Goal: Task Accomplishment & Management: Complete application form

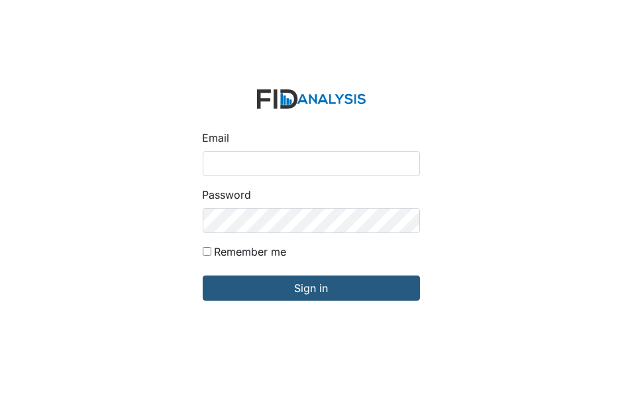
click at [210, 164] on input "Email" at bounding box center [311, 163] width 217 height 25
type input "[EMAIL_ADDRESS][DOMAIN_NAME]"
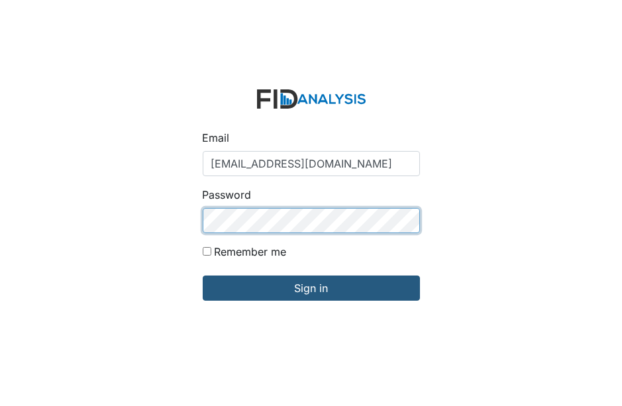
click at [203, 276] on input "Sign in" at bounding box center [311, 288] width 217 height 25
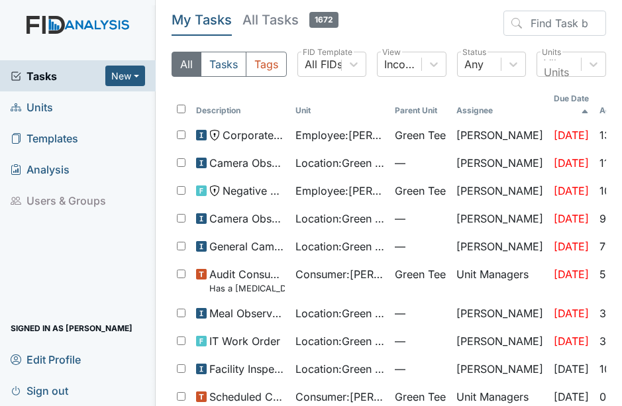
click at [46, 106] on span "Units" at bounding box center [32, 107] width 42 height 21
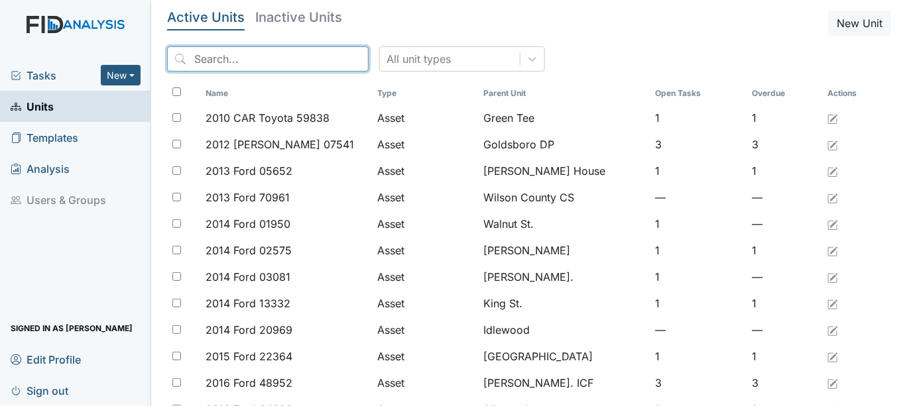
click at [209, 53] on input "search" at bounding box center [267, 58] width 201 height 25
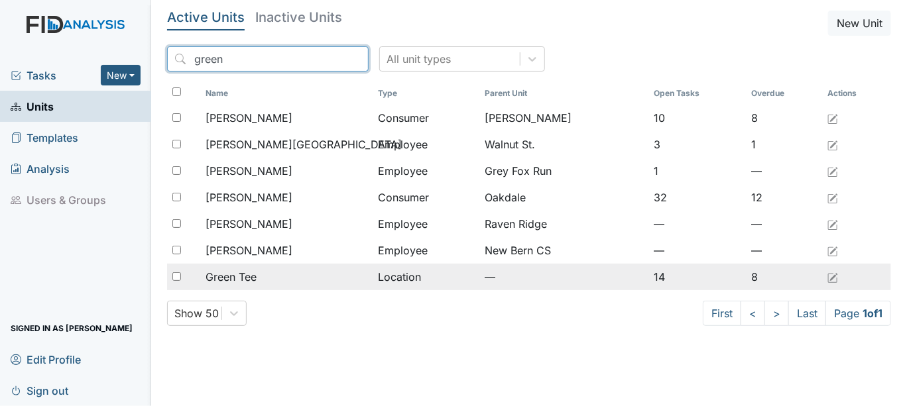
type input "green"
click at [179, 276] on input "checkbox" at bounding box center [176, 276] width 9 height 9
checkbox input "true"
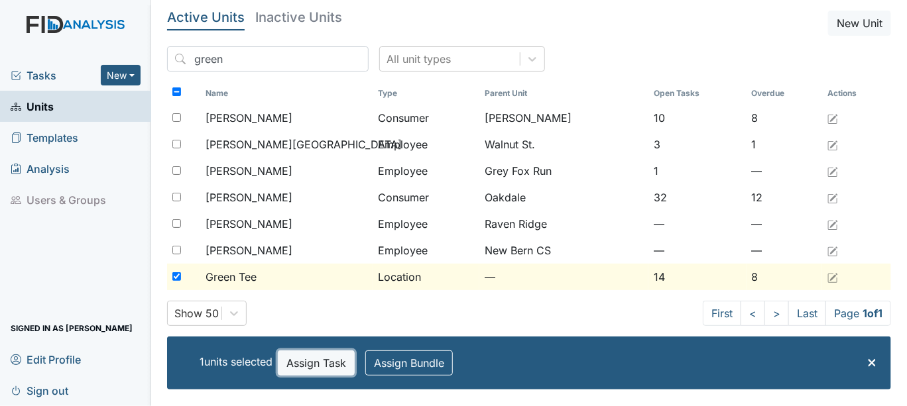
click at [303, 366] on button "Assign Task" at bounding box center [316, 363] width 77 height 25
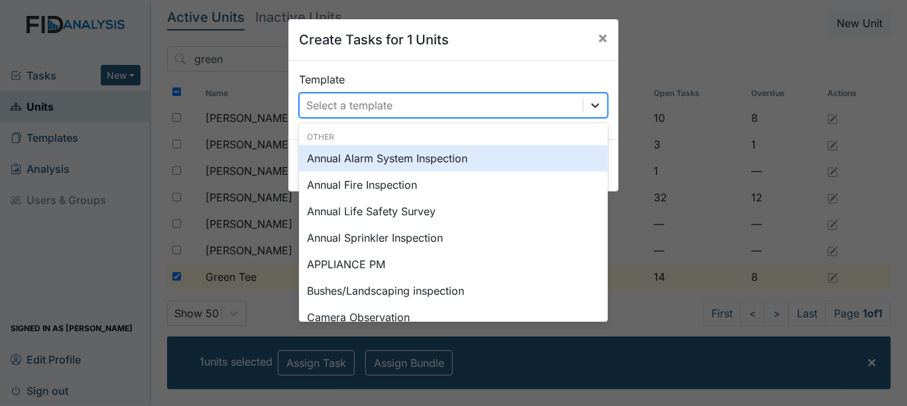
click at [589, 104] on icon at bounding box center [594, 105] width 13 height 13
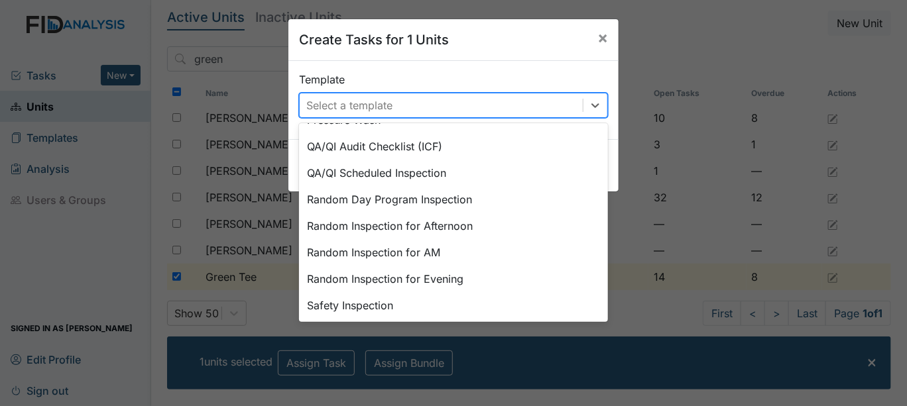
scroll to position [598, 0]
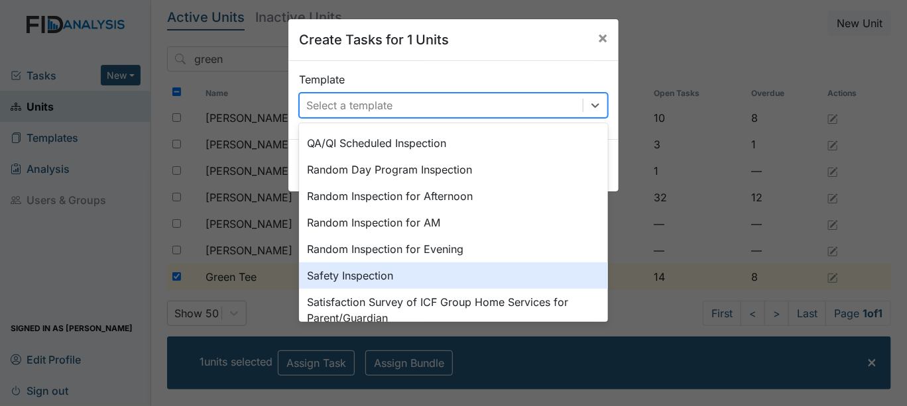
click at [384, 277] on div "Safety Inspection" at bounding box center [453, 275] width 309 height 27
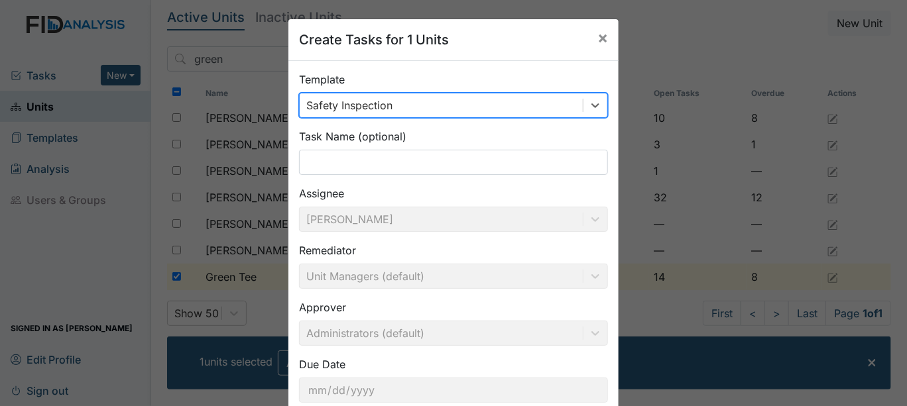
scroll to position [88, 0]
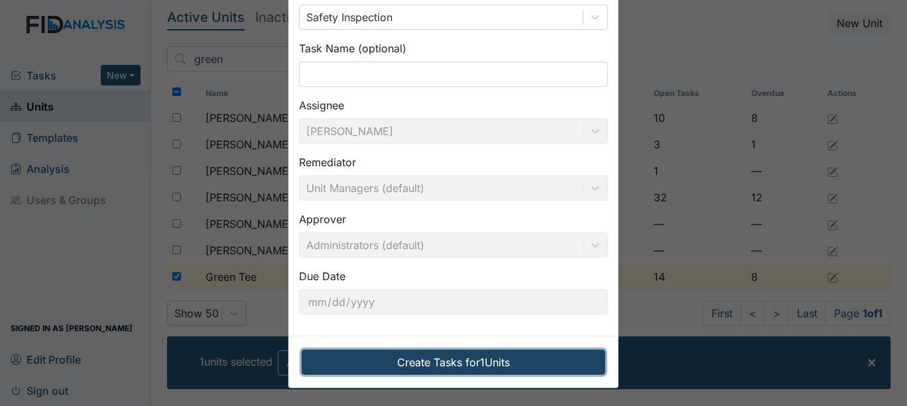
click at [474, 360] on button "Create Tasks for 1 Units" at bounding box center [454, 362] width 304 height 25
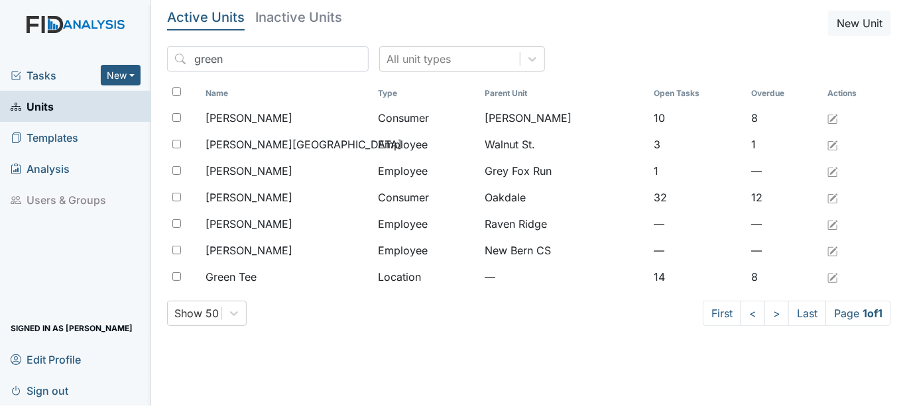
click at [44, 75] on span "Tasks" at bounding box center [56, 76] width 90 height 16
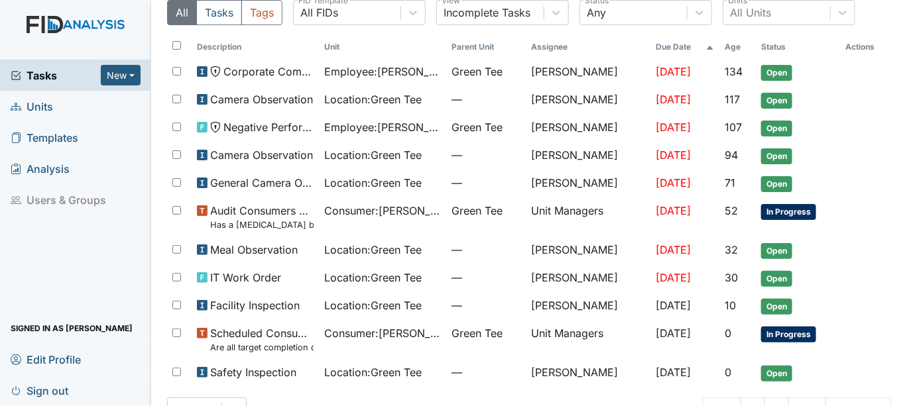
scroll to position [74, 0]
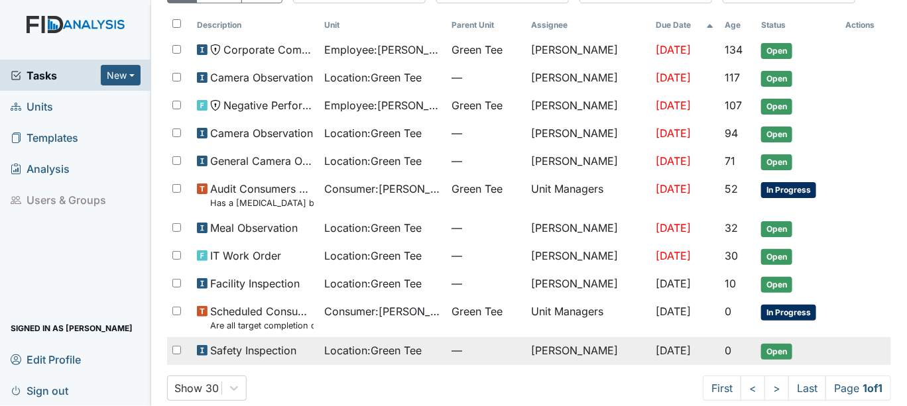
click at [764, 344] on span "Open" at bounding box center [776, 352] width 31 height 16
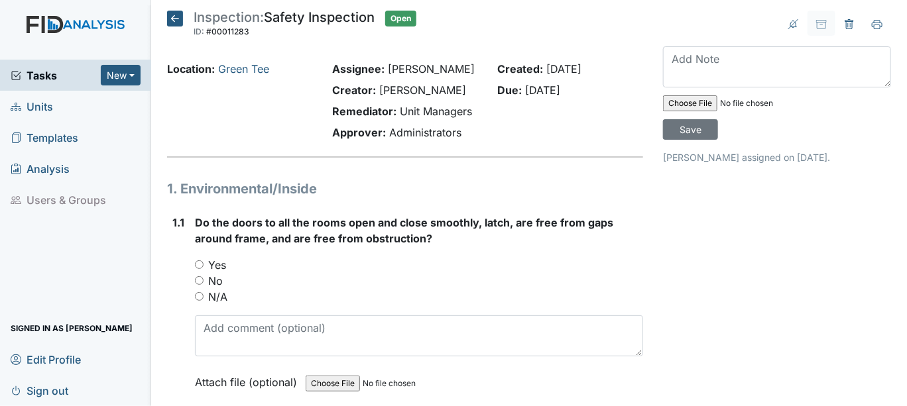
click at [196, 264] on input "Yes" at bounding box center [199, 264] width 9 height 9
radio input "true"
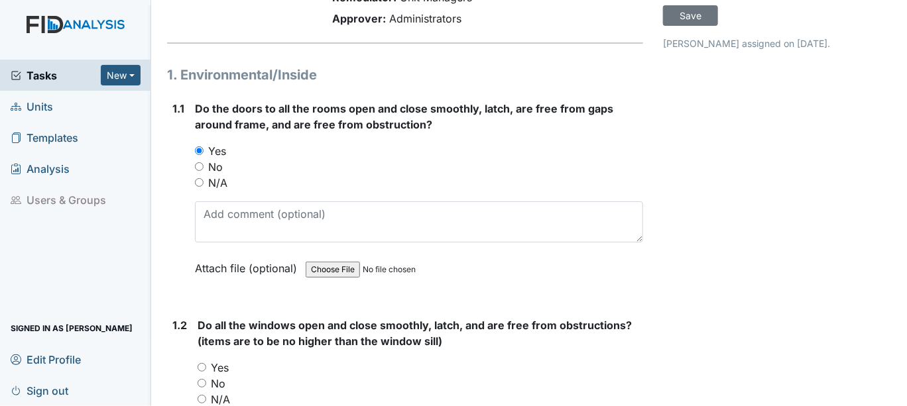
scroll to position [147, 0]
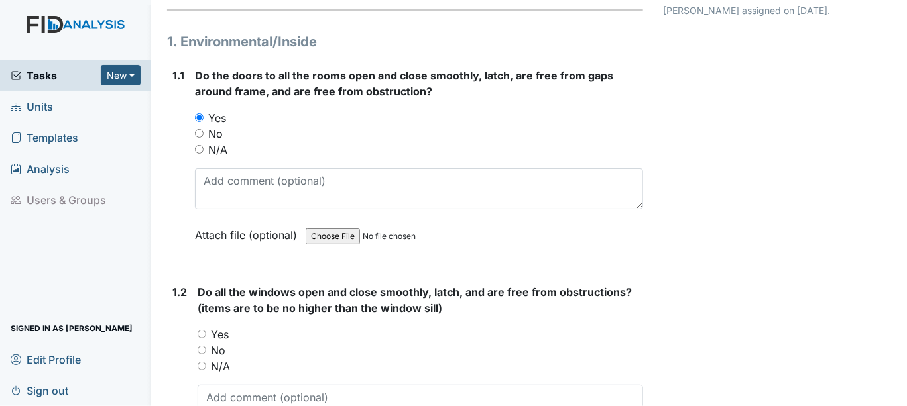
drag, startPoint x: 201, startPoint y: 331, endPoint x: 254, endPoint y: 314, distance: 55.5
click at [202, 331] on input "Yes" at bounding box center [201, 334] width 9 height 9
radio input "true"
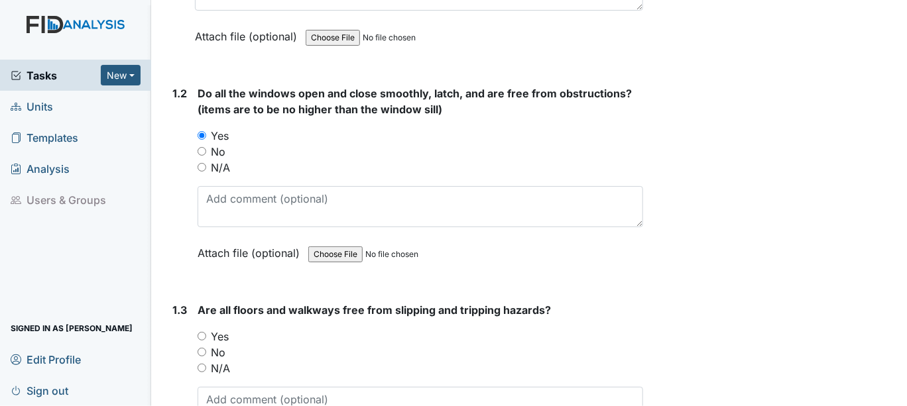
scroll to position [368, 0]
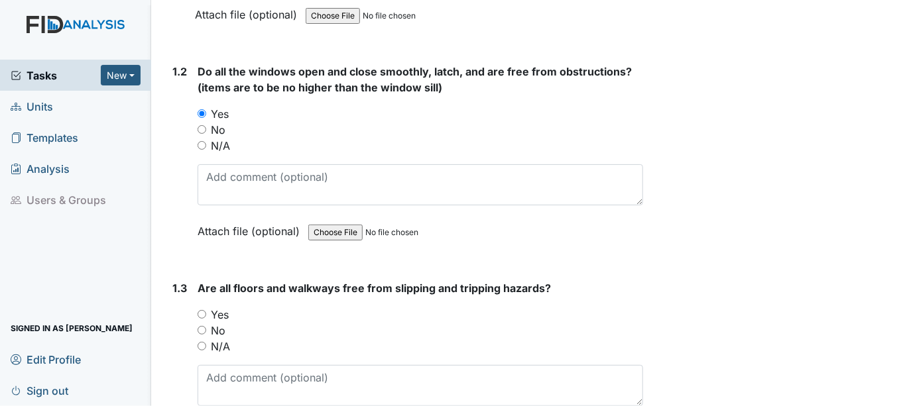
click at [204, 311] on input "Yes" at bounding box center [201, 314] width 9 height 9
radio input "true"
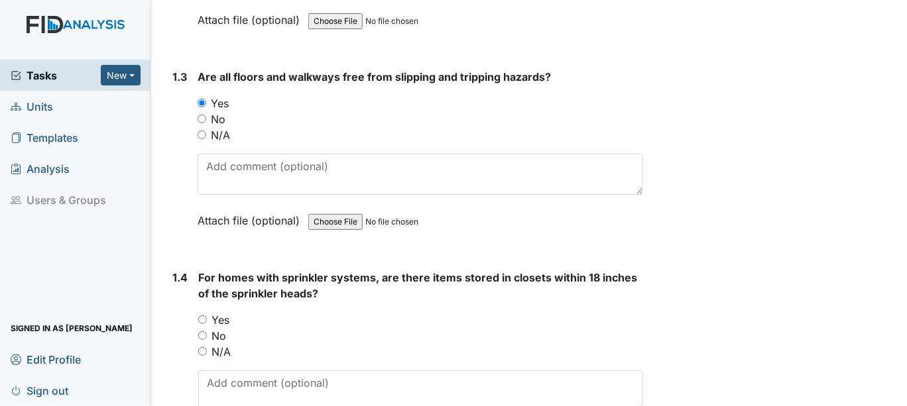
scroll to position [588, 0]
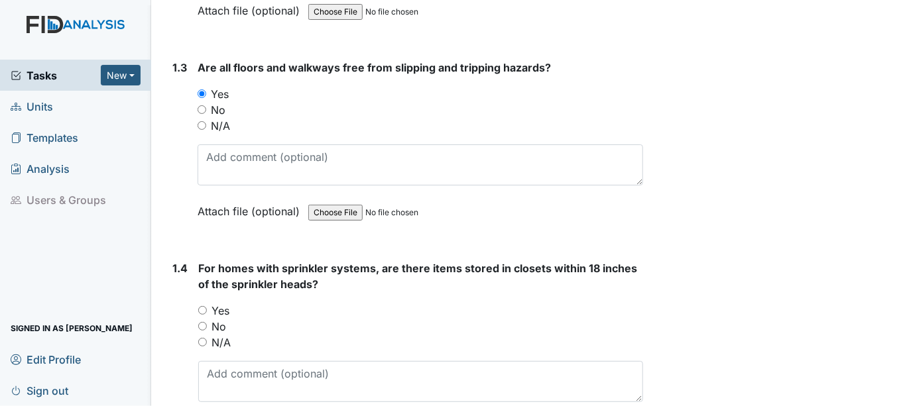
click at [203, 306] on input "Yes" at bounding box center [202, 310] width 9 height 9
radio input "true"
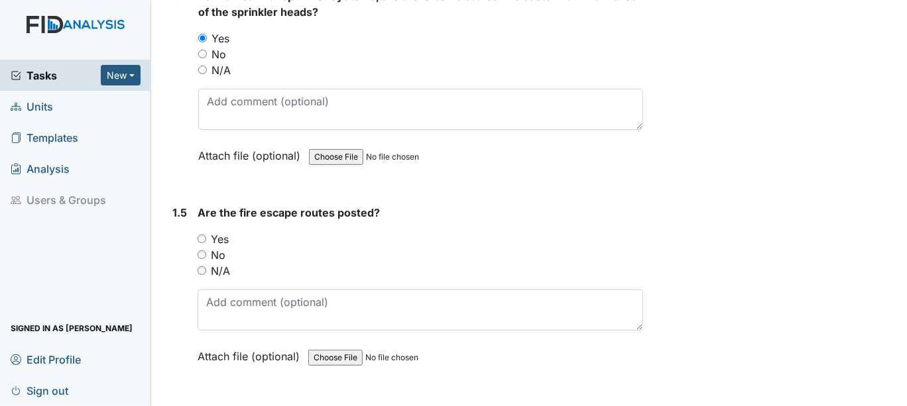
scroll to position [883, 0]
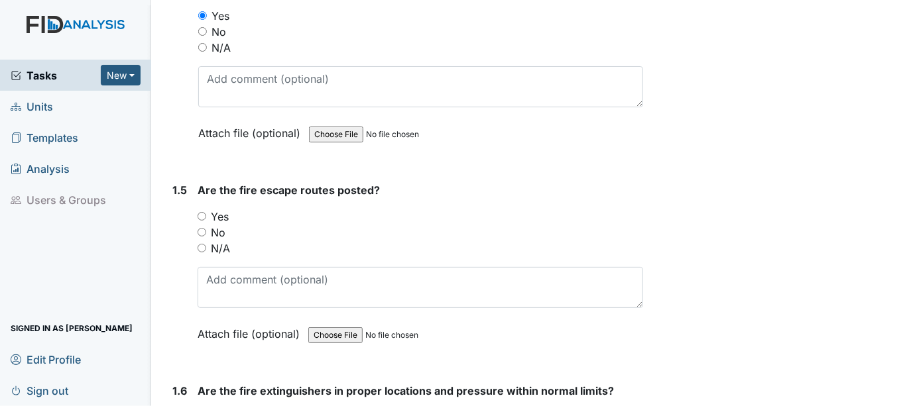
drag, startPoint x: 199, startPoint y: 210, endPoint x: 226, endPoint y: 216, distance: 27.2
click at [202, 212] on input "Yes" at bounding box center [201, 216] width 9 height 9
radio input "true"
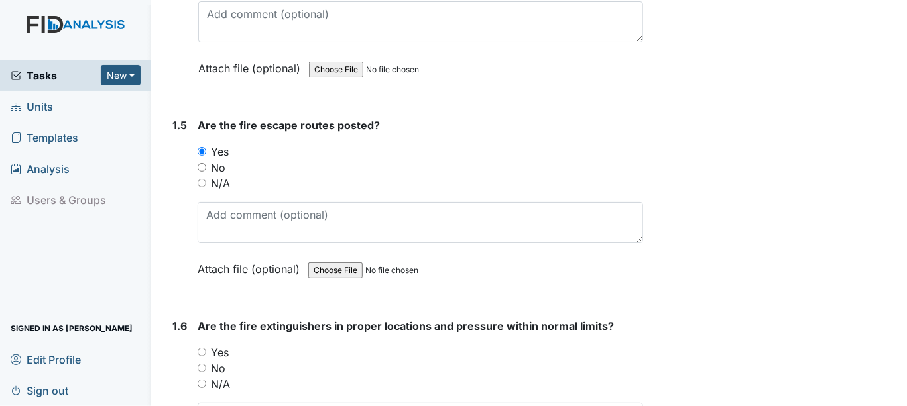
scroll to position [1104, 0]
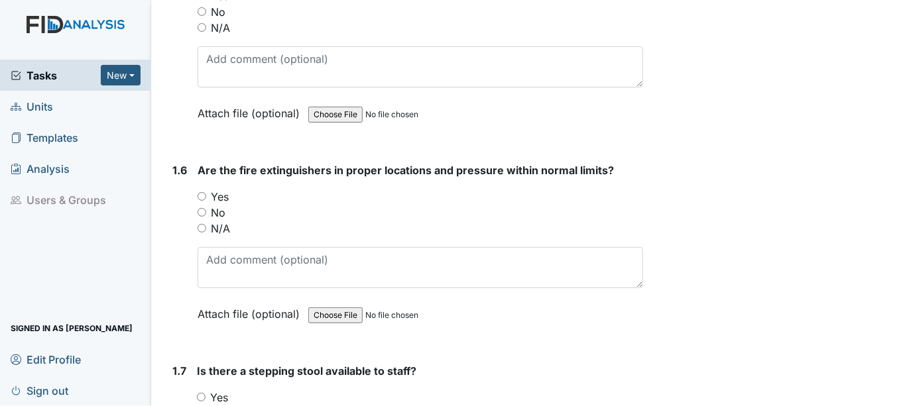
click at [201, 194] on input "Yes" at bounding box center [201, 196] width 9 height 9
radio input "true"
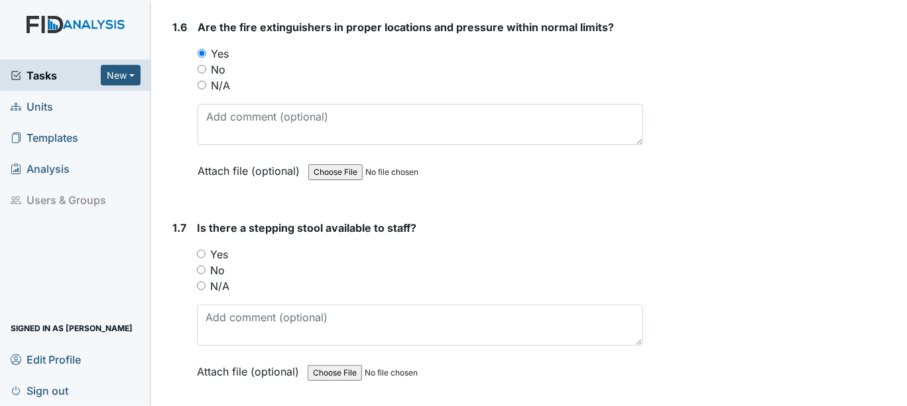
scroll to position [1325, 0]
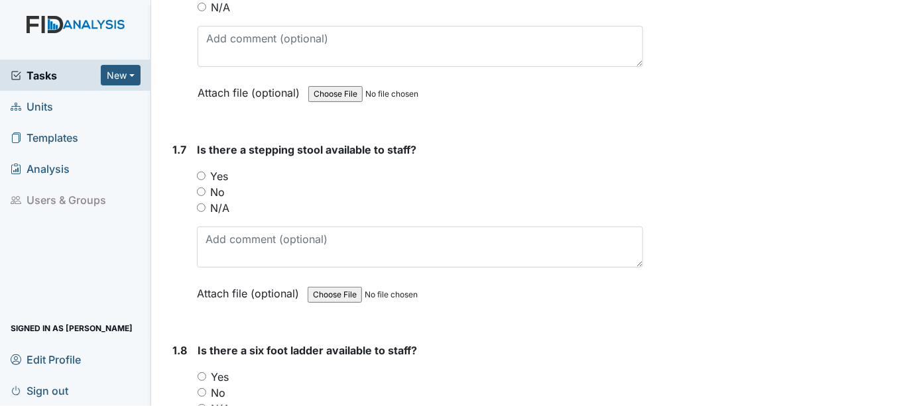
click at [201, 172] on input "Yes" at bounding box center [201, 176] width 9 height 9
radio input "true"
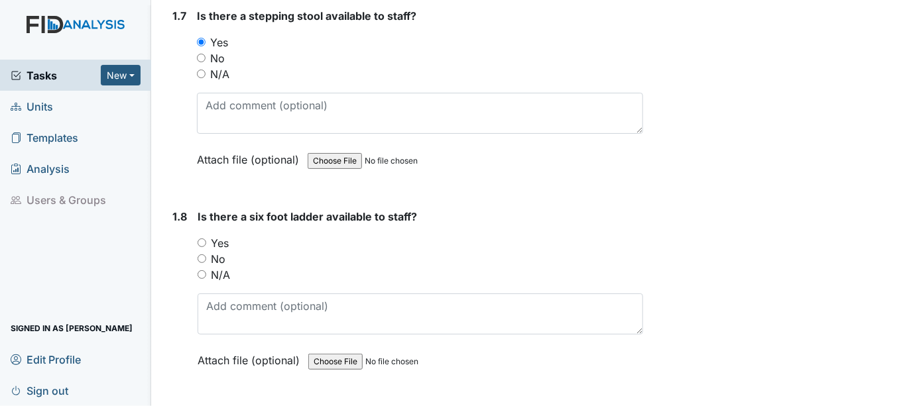
scroll to position [1473, 0]
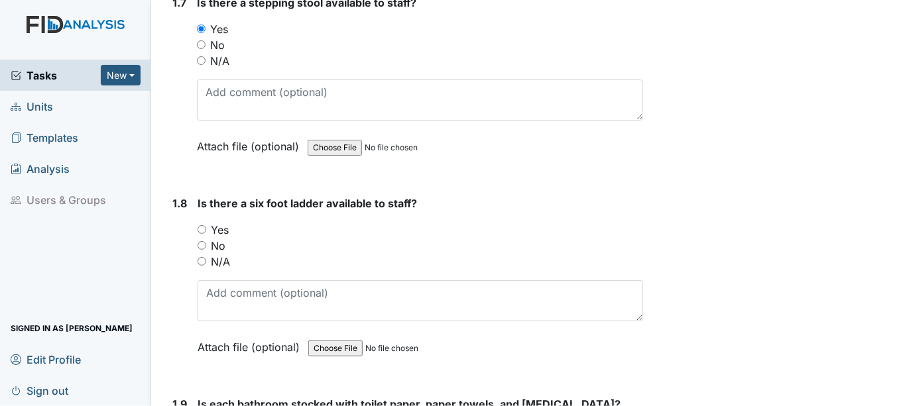
drag, startPoint x: 201, startPoint y: 224, endPoint x: 221, endPoint y: 219, distance: 20.6
click at [201, 225] on input "Yes" at bounding box center [201, 229] width 9 height 9
radio input "true"
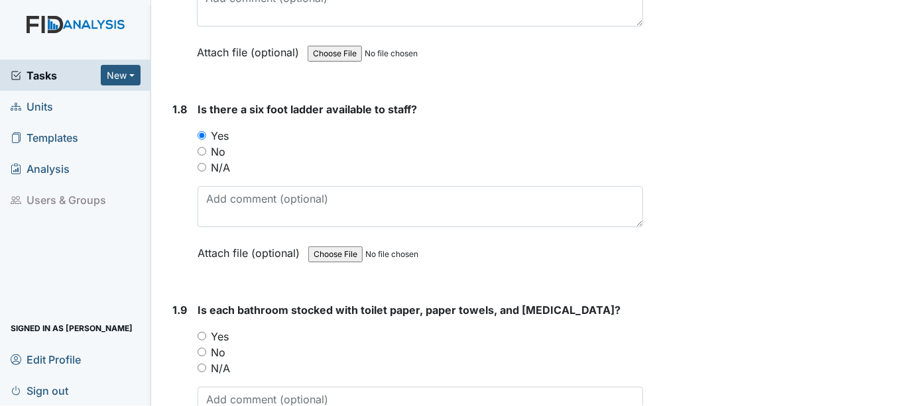
scroll to position [1620, 0]
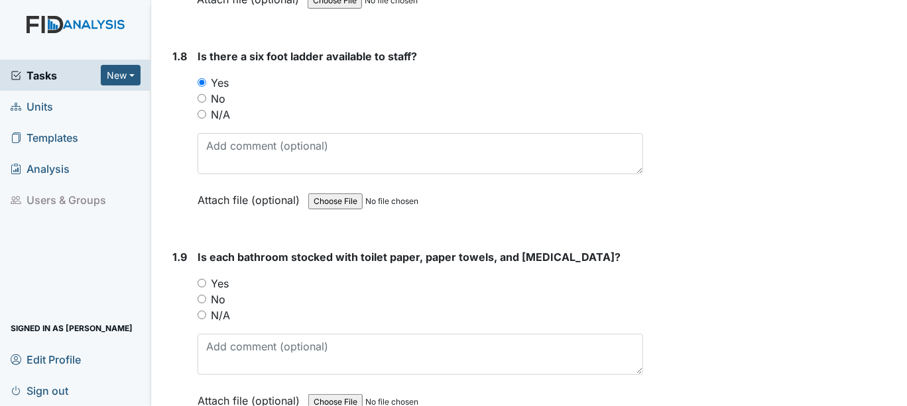
click at [199, 279] on input "Yes" at bounding box center [201, 283] width 9 height 9
radio input "true"
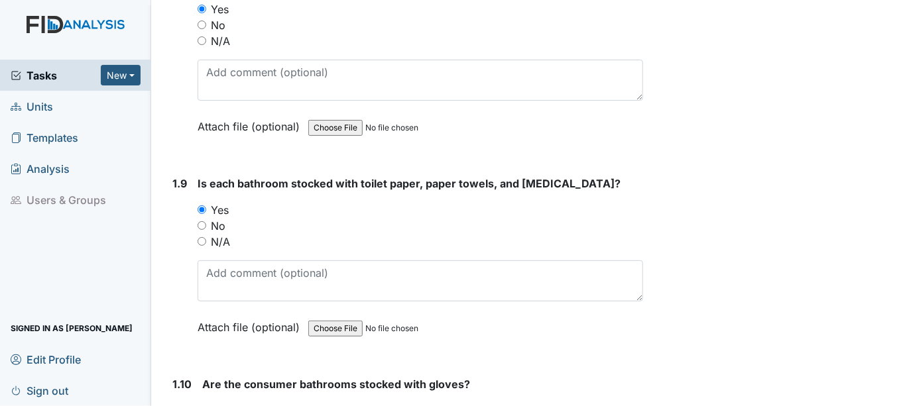
scroll to position [1767, 0]
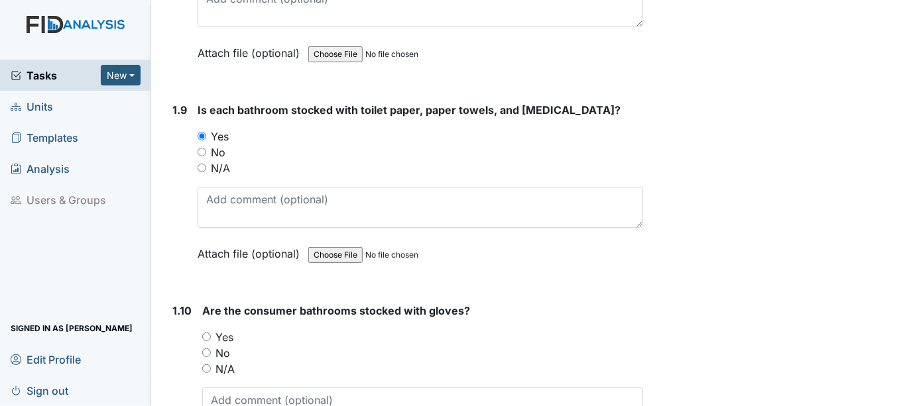
drag, startPoint x: 203, startPoint y: 325, endPoint x: 235, endPoint y: 318, distance: 32.0
click at [205, 333] on input "Yes" at bounding box center [206, 337] width 9 height 9
radio input "true"
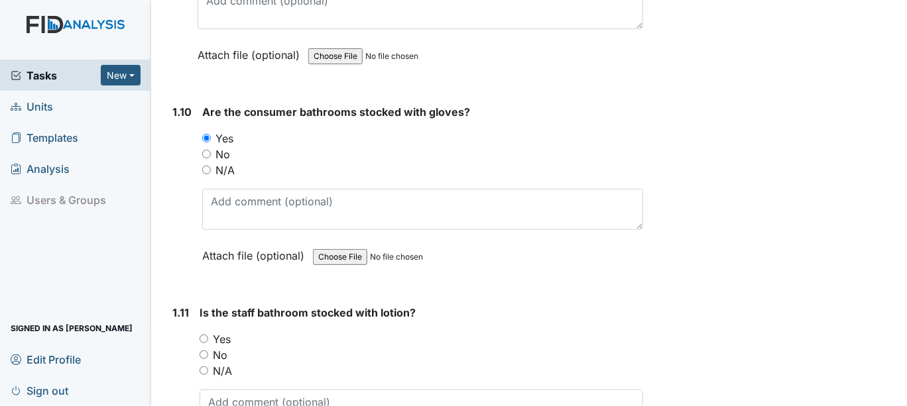
scroll to position [1988, 0]
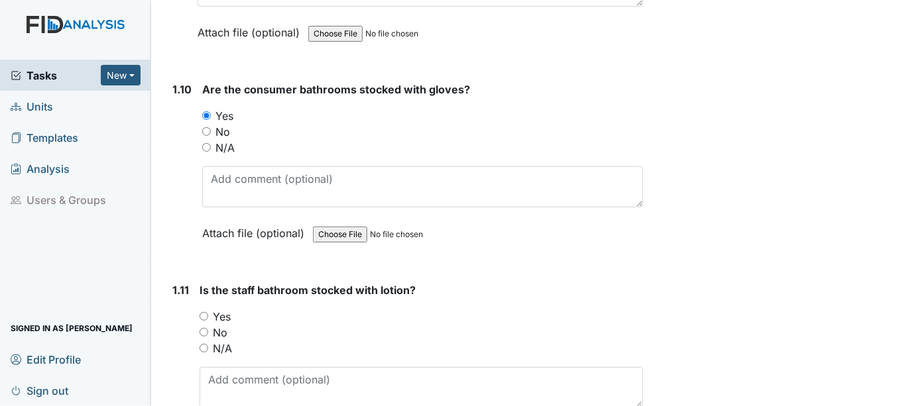
drag, startPoint x: 201, startPoint y: 306, endPoint x: 231, endPoint y: 306, distance: 30.5
click at [202, 312] on input "Yes" at bounding box center [203, 316] width 9 height 9
radio input "true"
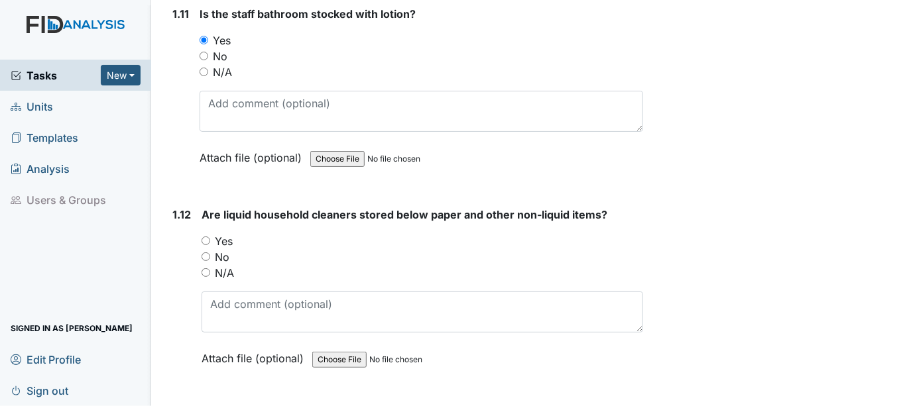
scroll to position [2282, 0]
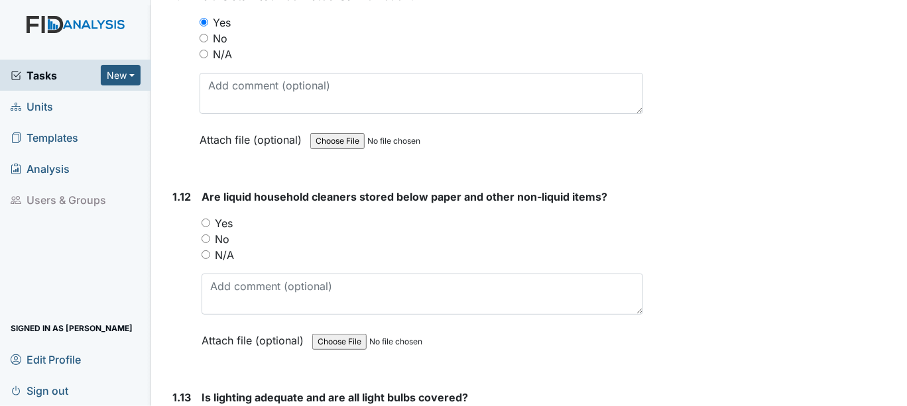
click at [203, 219] on input "Yes" at bounding box center [205, 223] width 9 height 9
radio input "true"
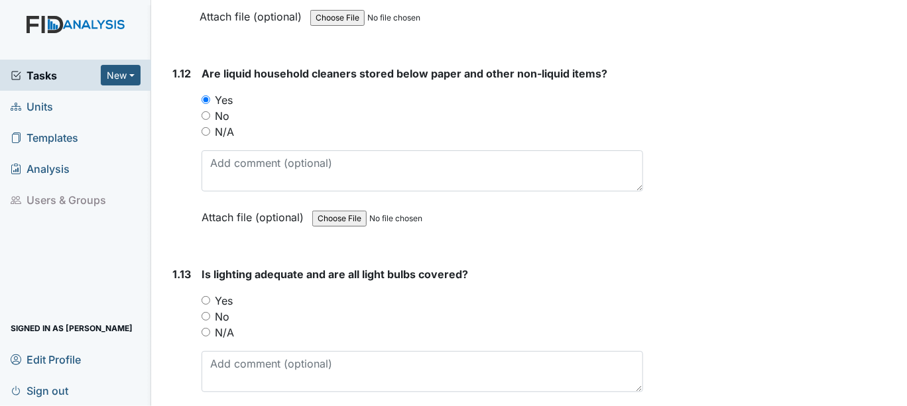
scroll to position [2429, 0]
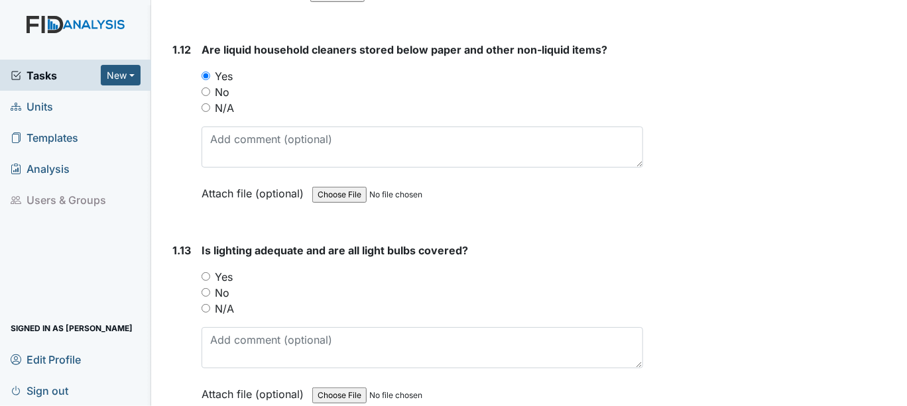
drag, startPoint x: 203, startPoint y: 266, endPoint x: 252, endPoint y: 264, distance: 49.1
click at [205, 272] on input "Yes" at bounding box center [205, 276] width 9 height 9
radio input "true"
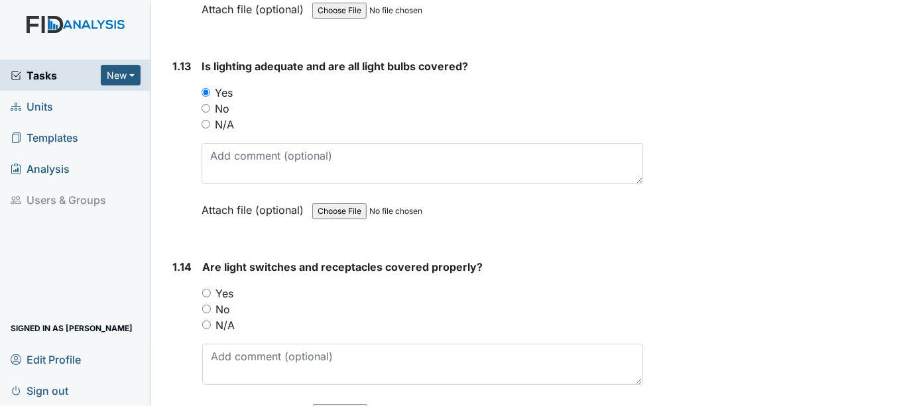
scroll to position [2651, 0]
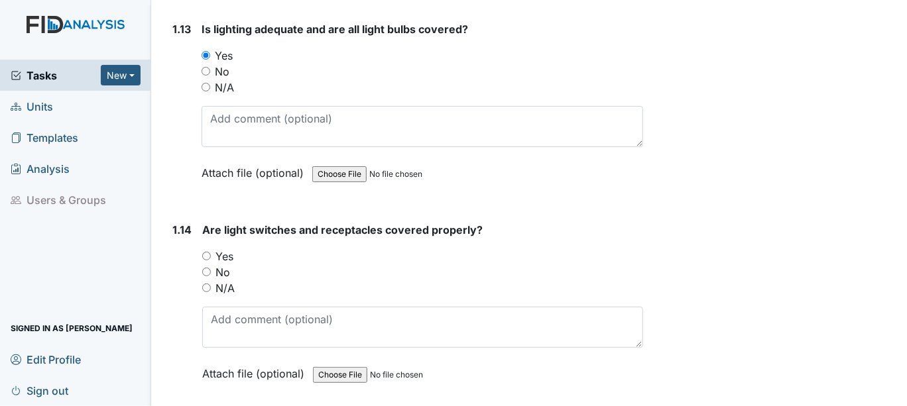
click at [209, 252] on input "Yes" at bounding box center [206, 256] width 9 height 9
radio input "true"
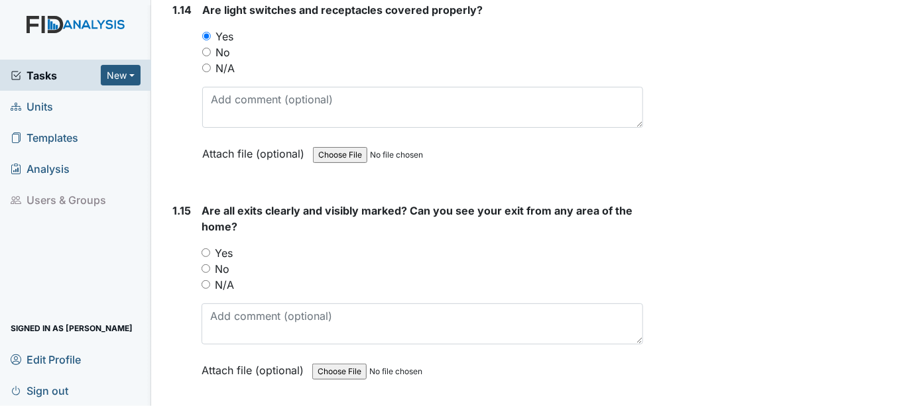
scroll to position [2871, 0]
click at [204, 248] on input "Yes" at bounding box center [205, 252] width 9 height 9
radio input "true"
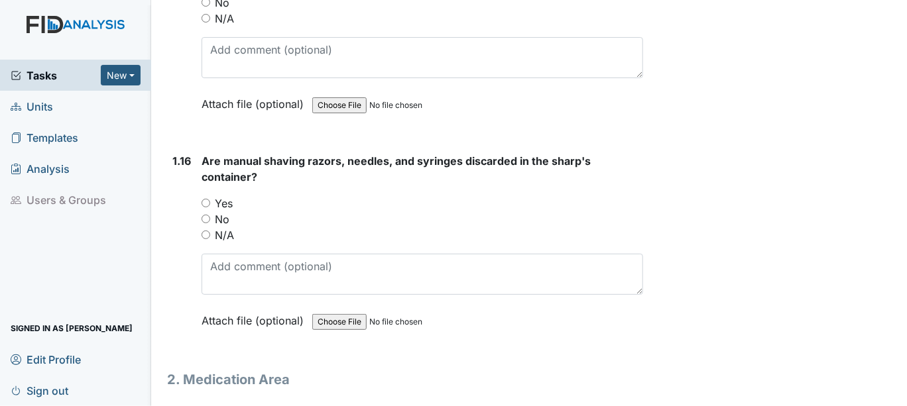
scroll to position [3166, 0]
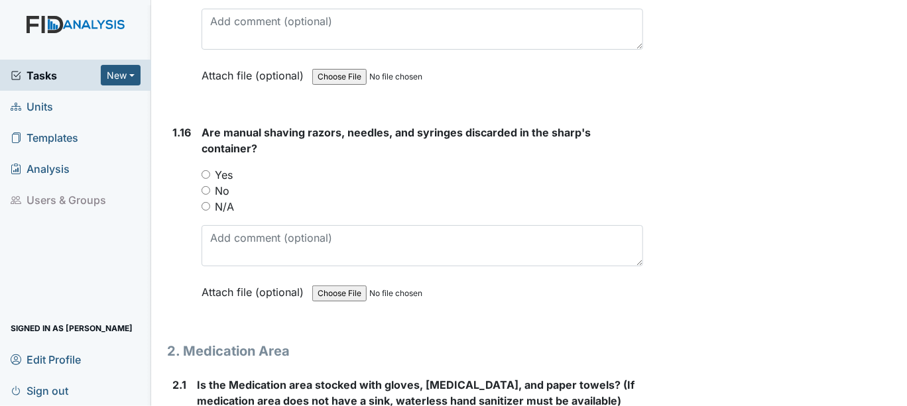
click at [207, 170] on input "Yes" at bounding box center [205, 174] width 9 height 9
radio input "true"
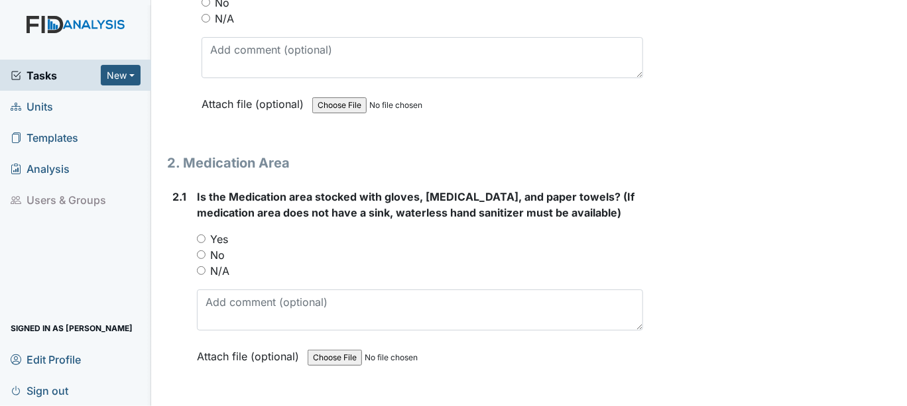
scroll to position [3387, 0]
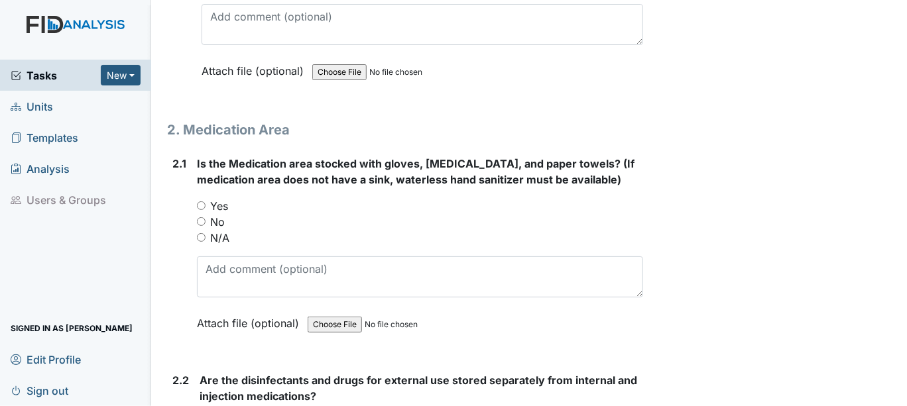
click at [201, 201] on input "Yes" at bounding box center [201, 205] width 9 height 9
radio input "true"
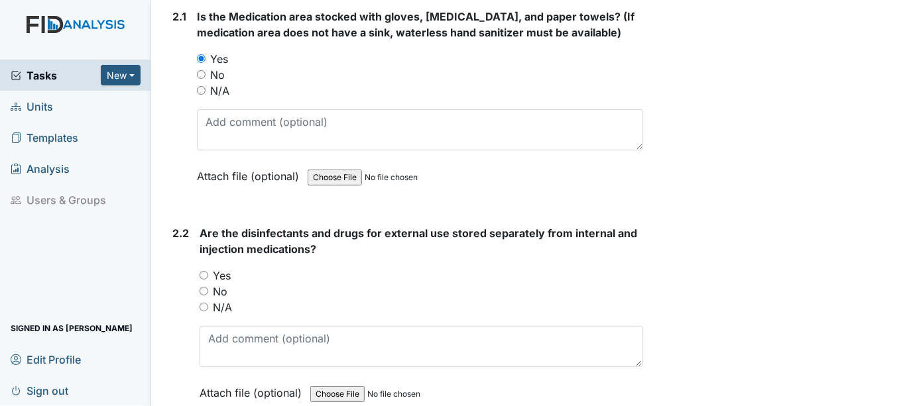
scroll to position [3608, 0]
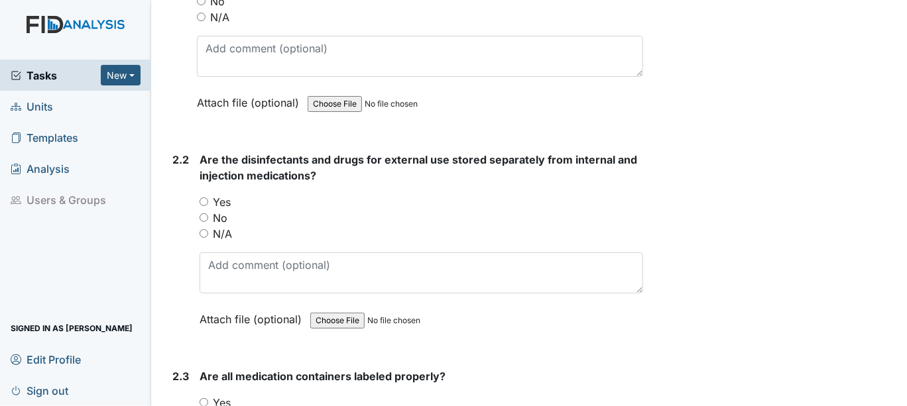
click at [203, 197] on input "Yes" at bounding box center [203, 201] width 9 height 9
radio input "true"
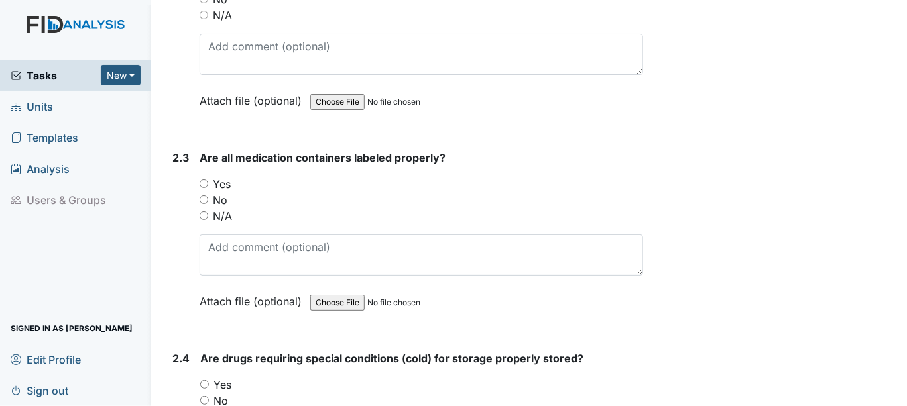
scroll to position [3828, 0]
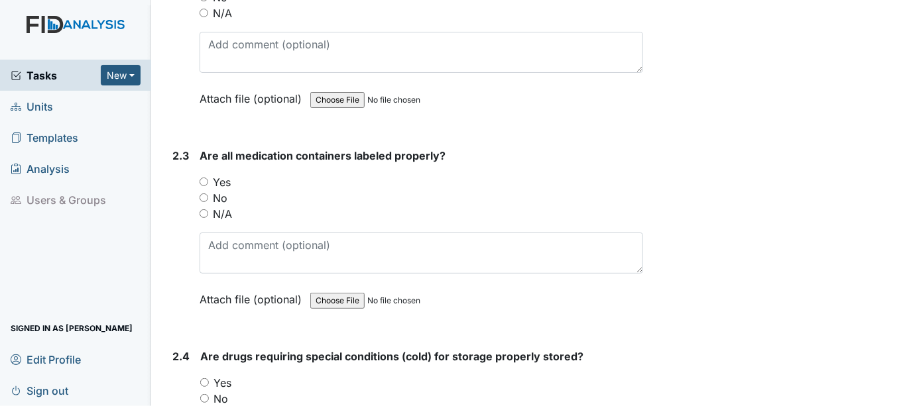
click at [201, 178] on input "Yes" at bounding box center [203, 182] width 9 height 9
radio input "true"
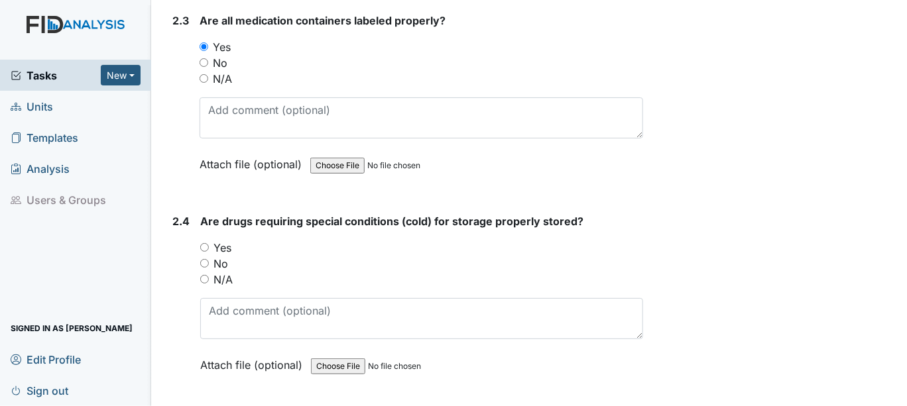
scroll to position [3976, 0]
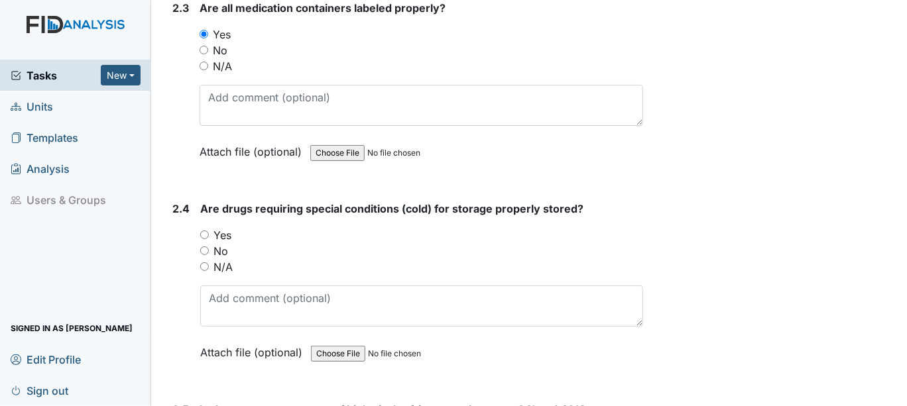
click at [204, 231] on input "Yes" at bounding box center [204, 235] width 9 height 9
radio input "true"
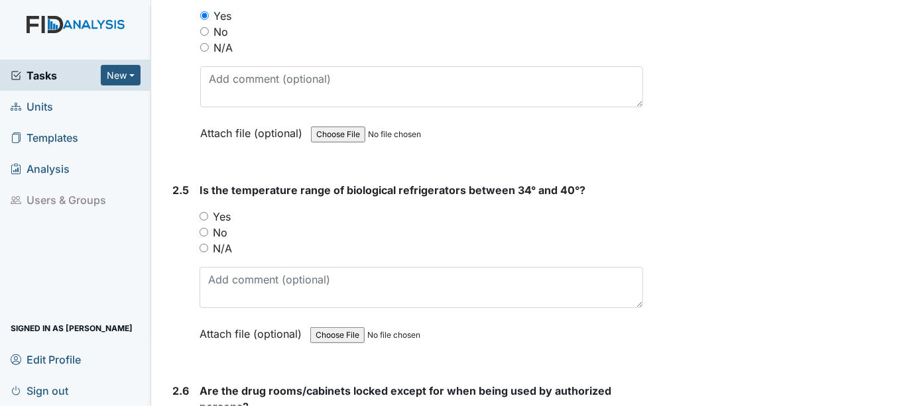
scroll to position [4197, 0]
click at [199, 211] on input "Yes" at bounding box center [203, 215] width 9 height 9
radio input "true"
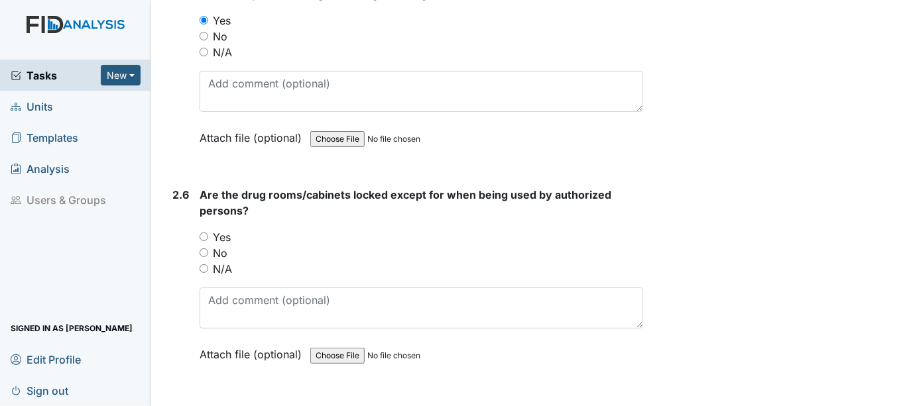
scroll to position [4418, 0]
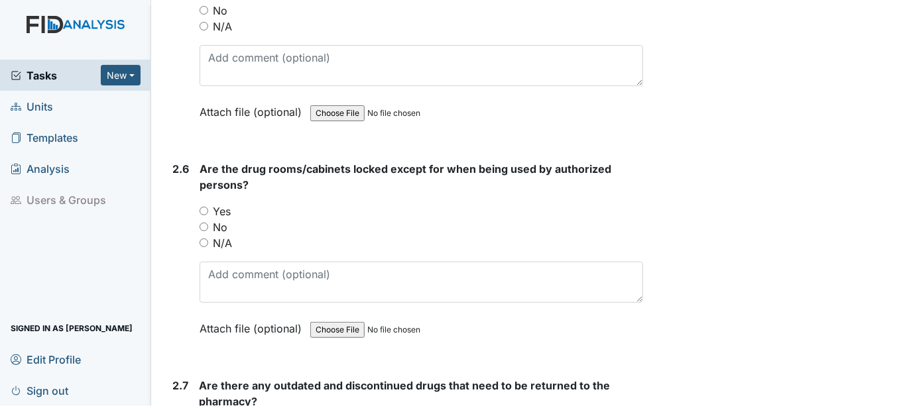
click at [199, 207] on input "Yes" at bounding box center [203, 211] width 9 height 9
radio input "true"
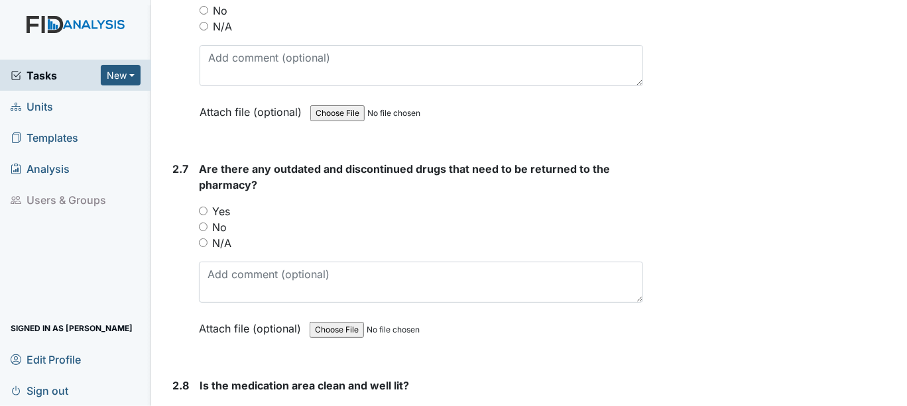
scroll to position [4639, 0]
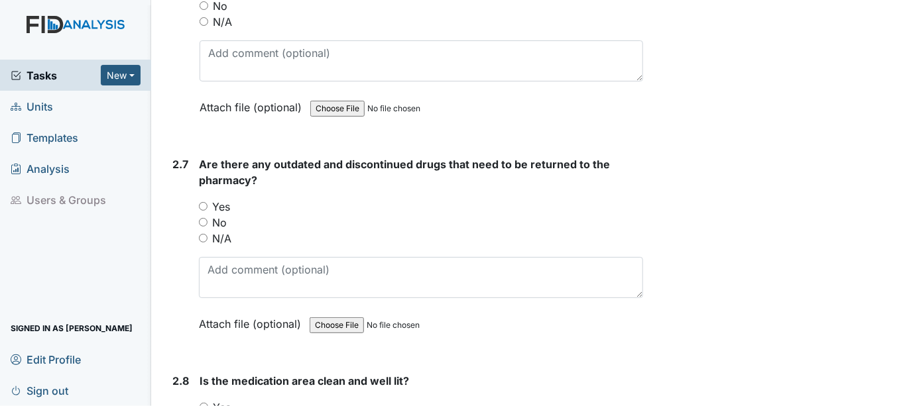
click at [203, 202] on input "Yes" at bounding box center [203, 206] width 9 height 9
radio input "true"
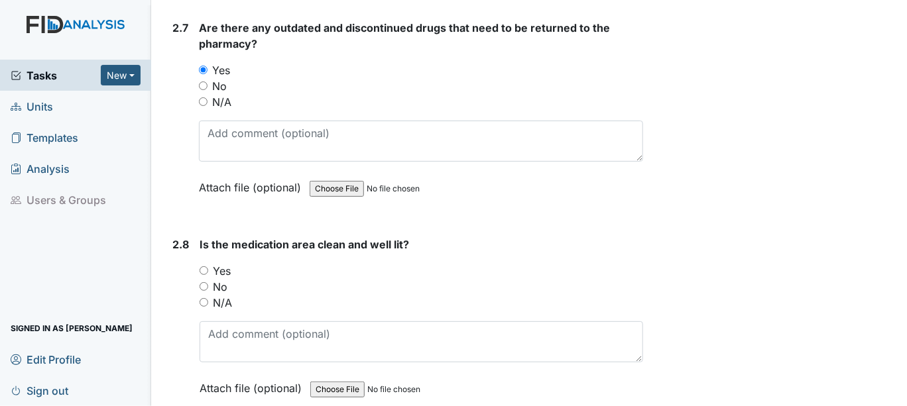
scroll to position [4786, 0]
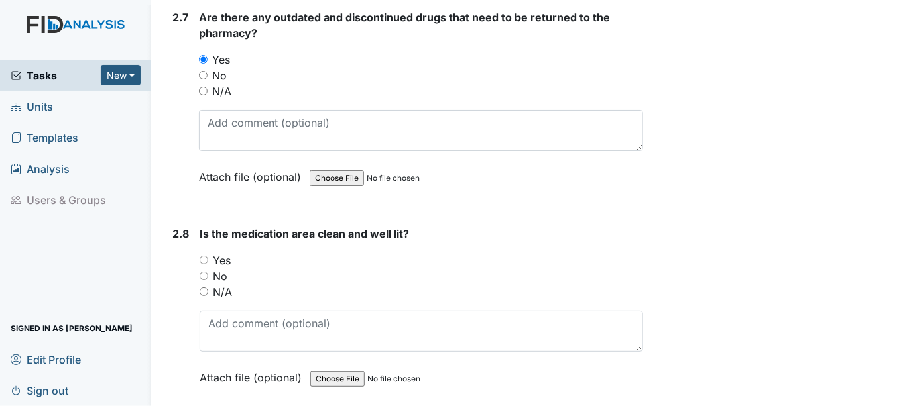
click at [201, 256] on input "Yes" at bounding box center [203, 260] width 9 height 9
radio input "true"
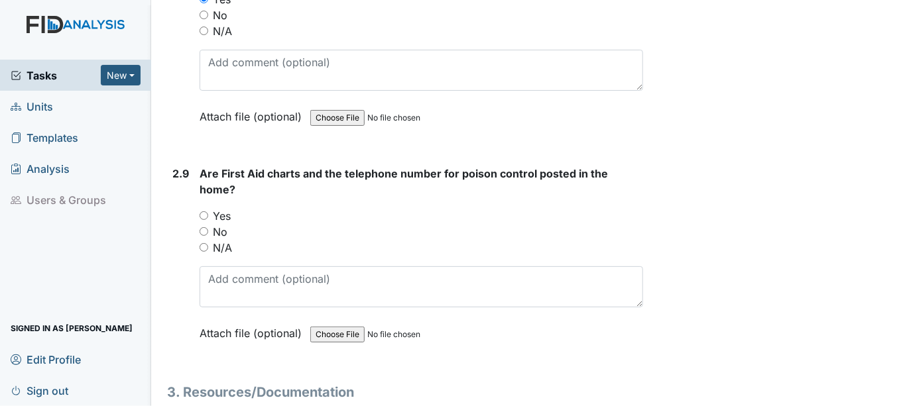
scroll to position [5080, 0]
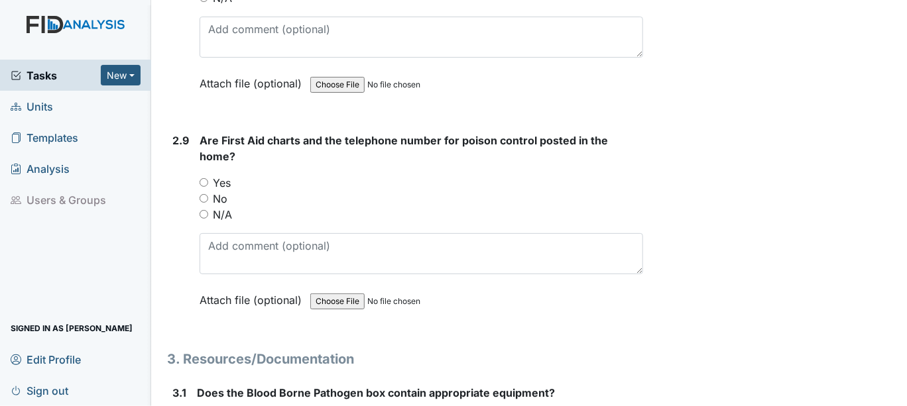
click at [202, 178] on input "Yes" at bounding box center [203, 182] width 9 height 9
radio input "true"
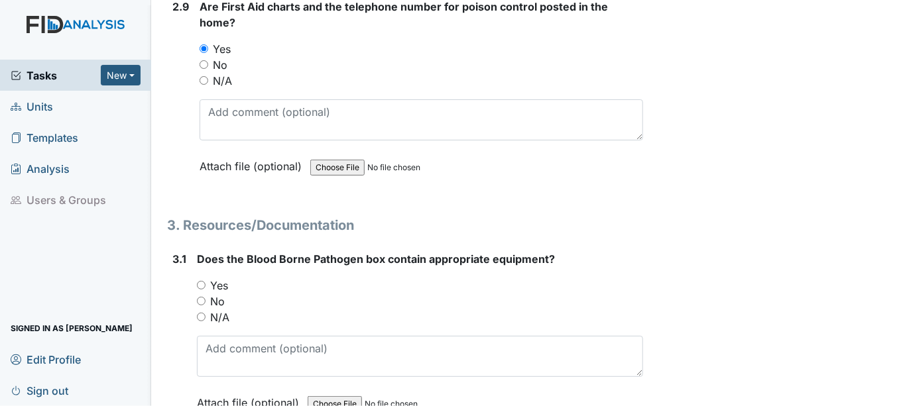
scroll to position [5227, 0]
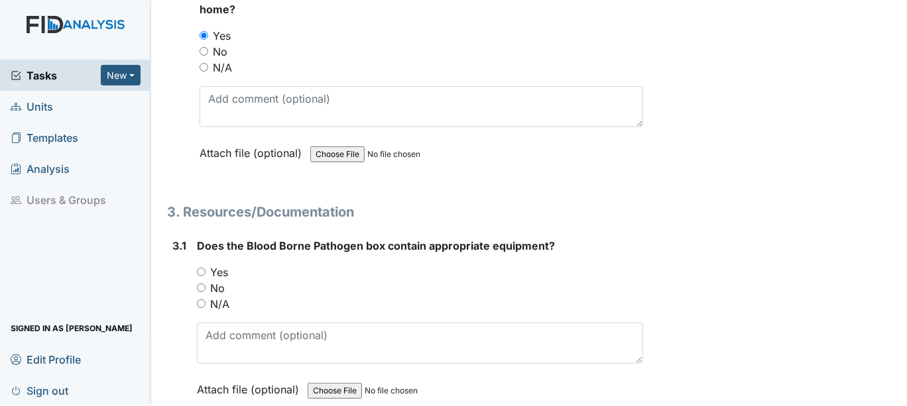
drag, startPoint x: 199, startPoint y: 249, endPoint x: 218, endPoint y: 249, distance: 19.2
click at [199, 268] on input "Yes" at bounding box center [201, 272] width 9 height 9
radio input "true"
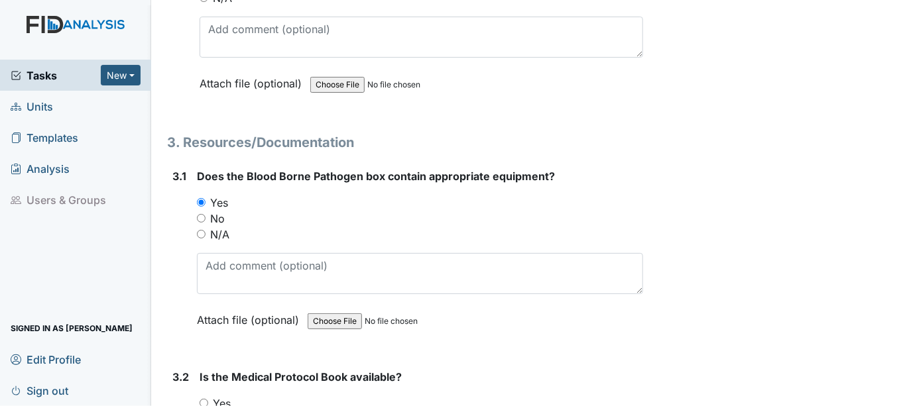
scroll to position [5449, 0]
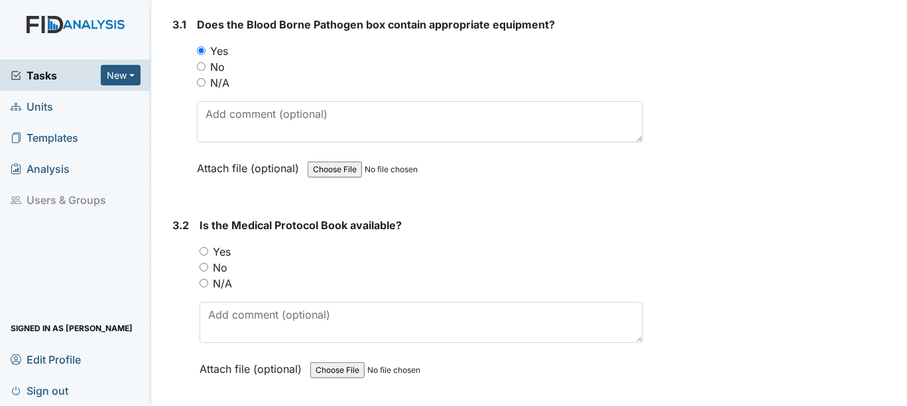
click at [203, 279] on input "N/A" at bounding box center [203, 283] width 9 height 9
radio input "true"
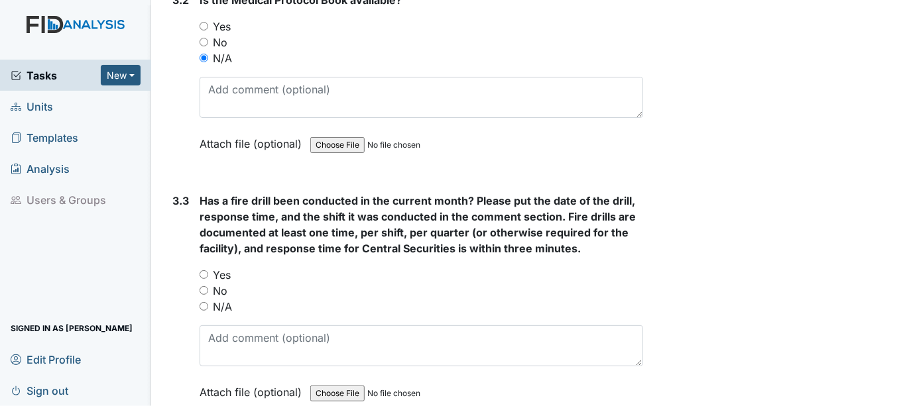
scroll to position [5645, 0]
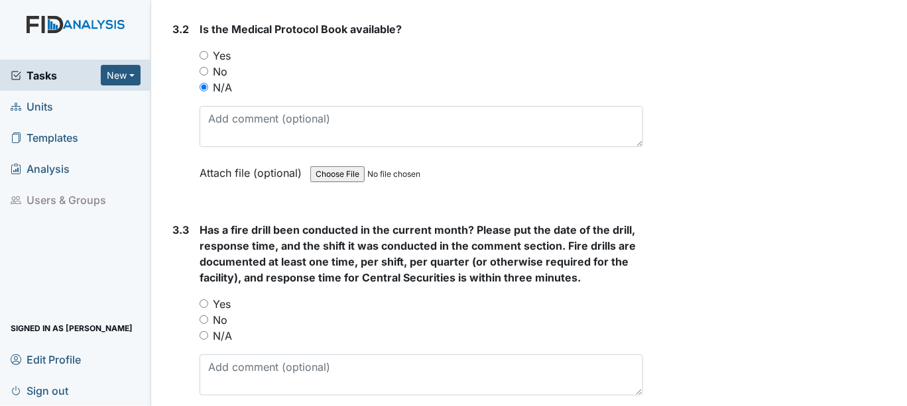
click at [202, 300] on input "Yes" at bounding box center [203, 304] width 9 height 9
radio input "true"
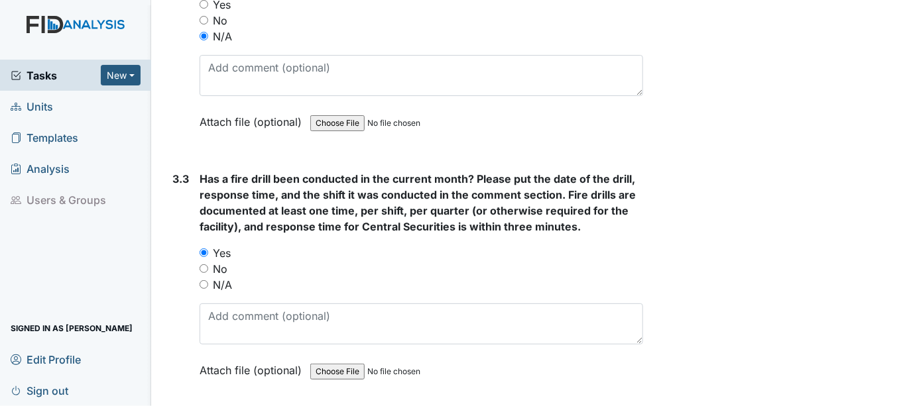
scroll to position [5718, 0]
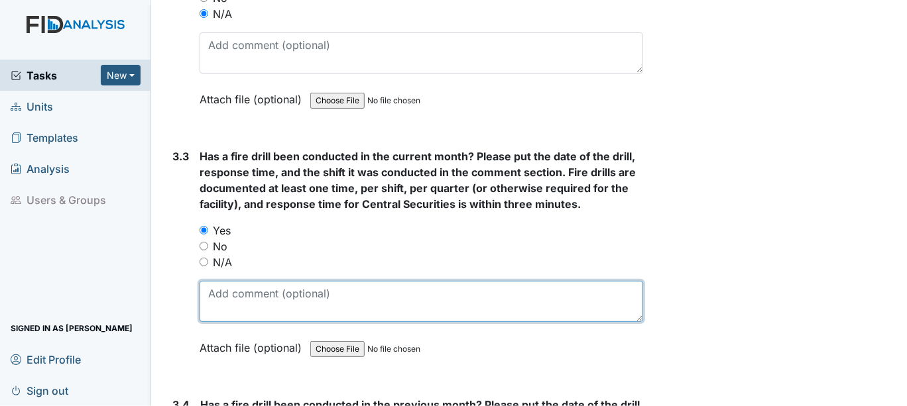
click at [212, 281] on textarea at bounding box center [420, 301] width 443 height 41
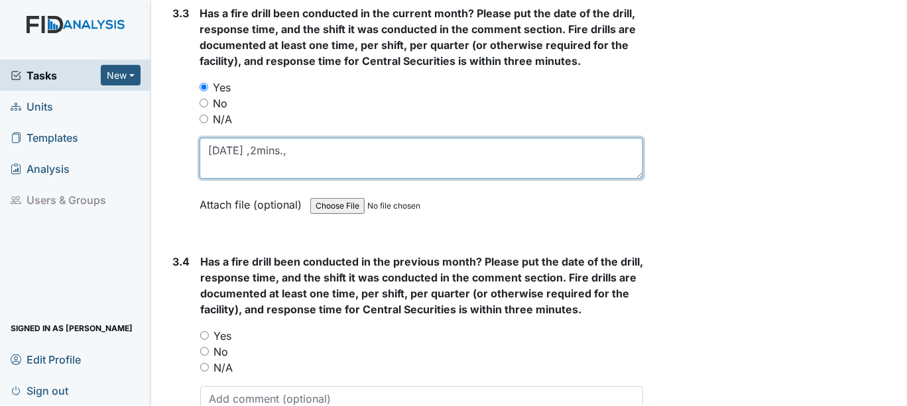
scroll to position [5939, 0]
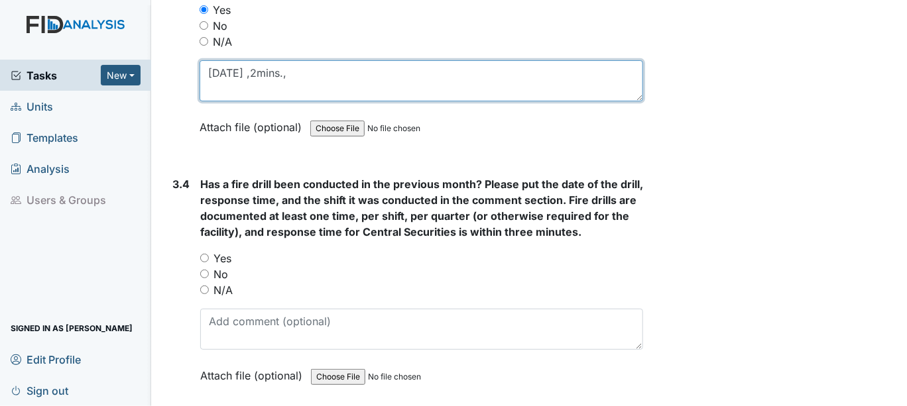
type textarea "[DATE] ,2mins.,"
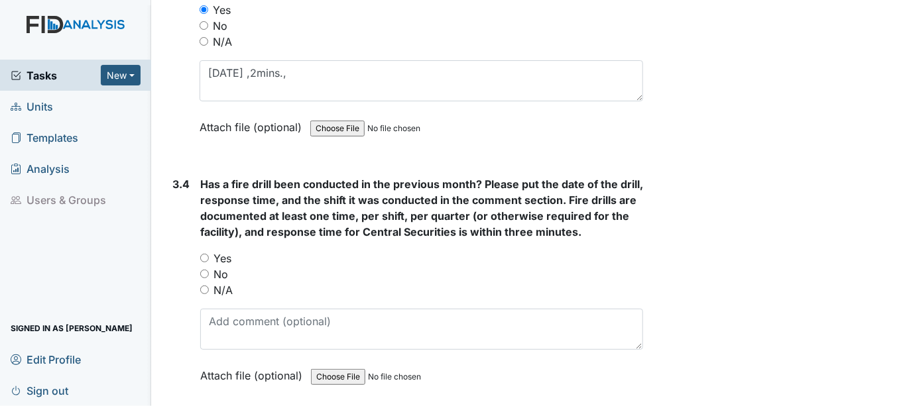
click at [204, 254] on input "Yes" at bounding box center [204, 258] width 9 height 9
radio input "true"
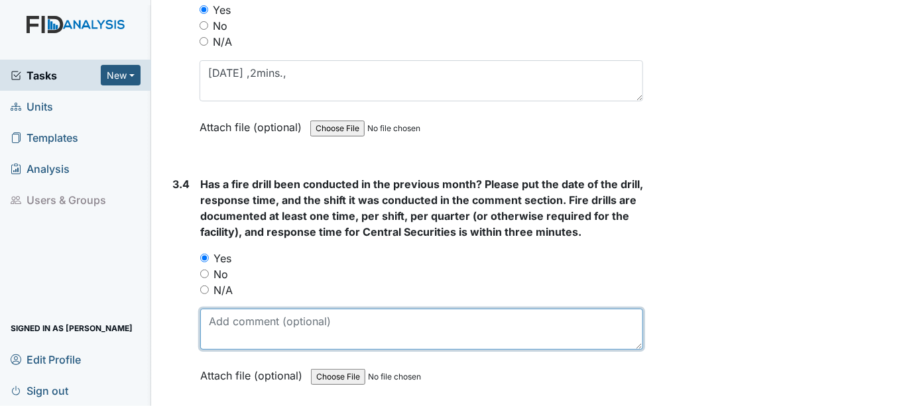
click at [211, 309] on textarea at bounding box center [421, 329] width 443 height 41
click at [213, 309] on textarea at bounding box center [421, 329] width 443 height 41
click at [208, 309] on textarea "3rd shift," at bounding box center [421, 329] width 443 height 41
click at [308, 309] on textarea "[DATE] ,3rd shift," at bounding box center [421, 329] width 443 height 41
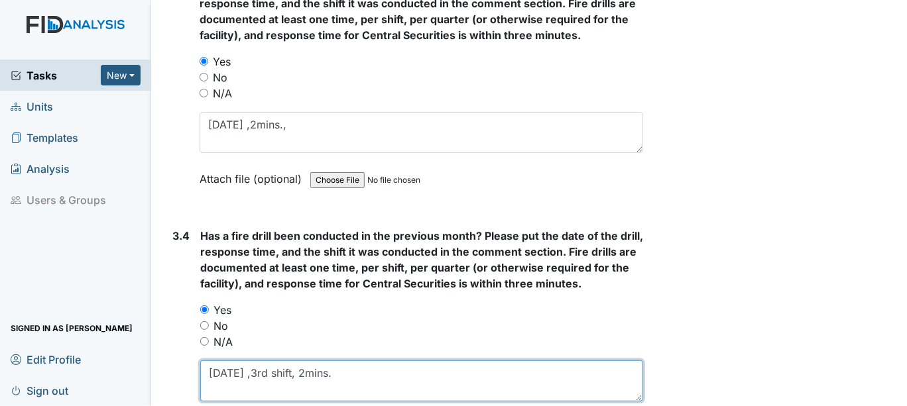
scroll to position [5866, 0]
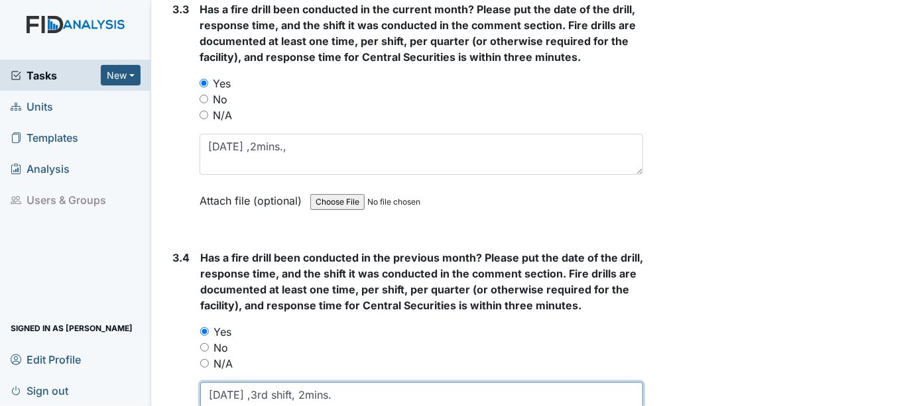
type textarea "[DATE] ,3rd shift, 2mins."
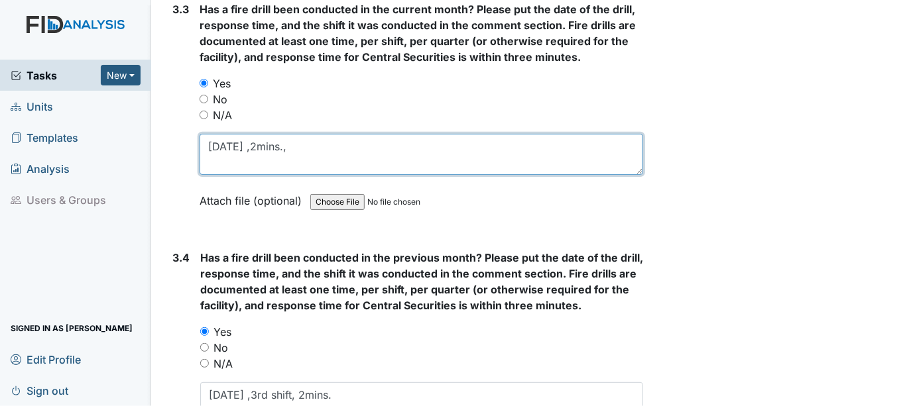
click at [249, 134] on textarea "[DATE] ,2mins.," at bounding box center [420, 154] width 443 height 41
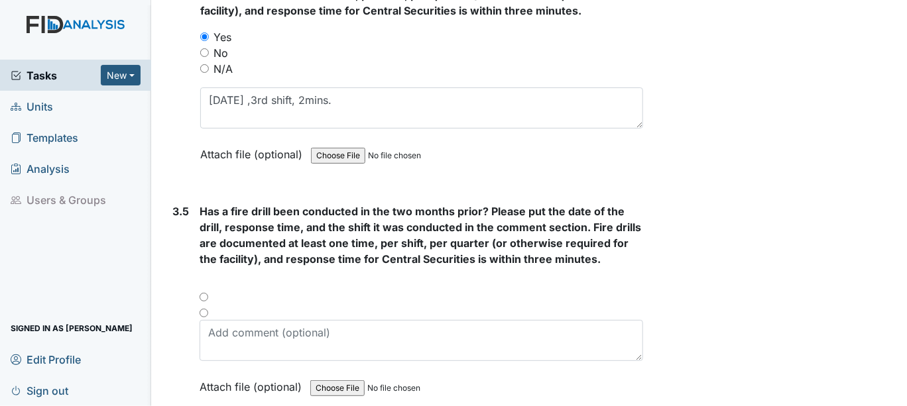
scroll to position [6234, 0]
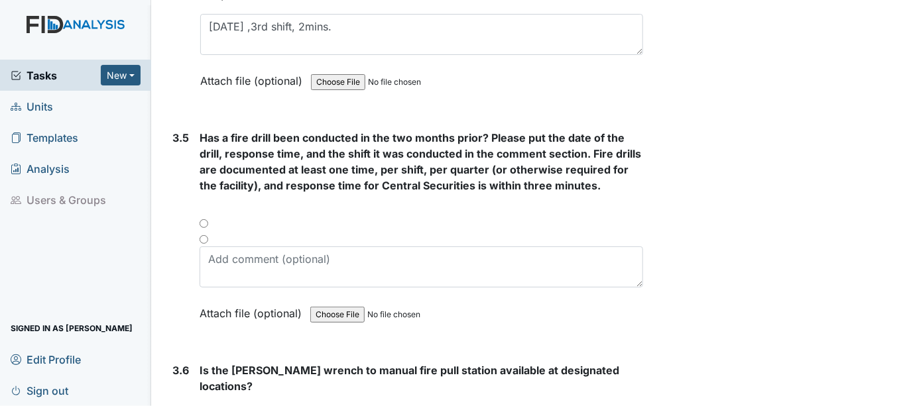
type textarea "[DATE] 1st shift ,2mins.,"
click at [202, 220] on div at bounding box center [420, 228] width 443 height 16
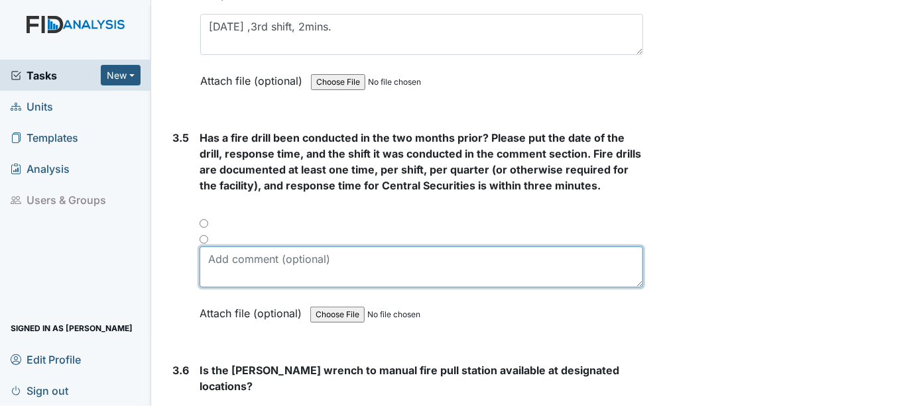
click at [216, 247] on textarea at bounding box center [420, 267] width 443 height 41
click at [268, 247] on textarea "yes,[DATE] 2nd shift ," at bounding box center [420, 267] width 443 height 41
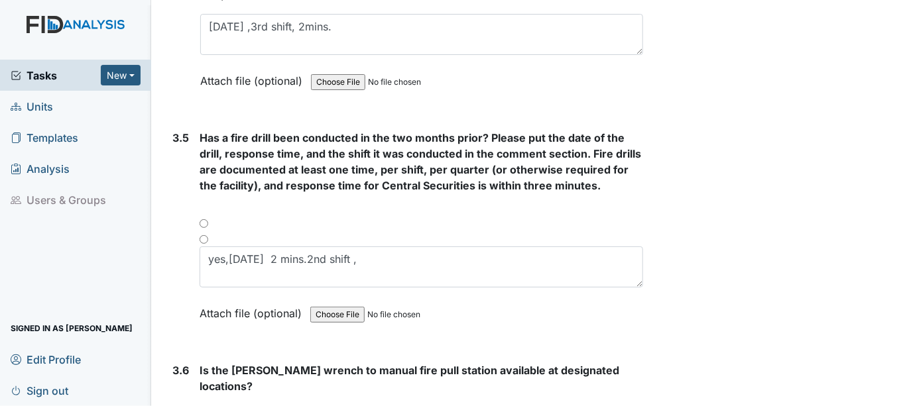
type textarea "yes,[DATE] 2 mins.2nd shift ,"
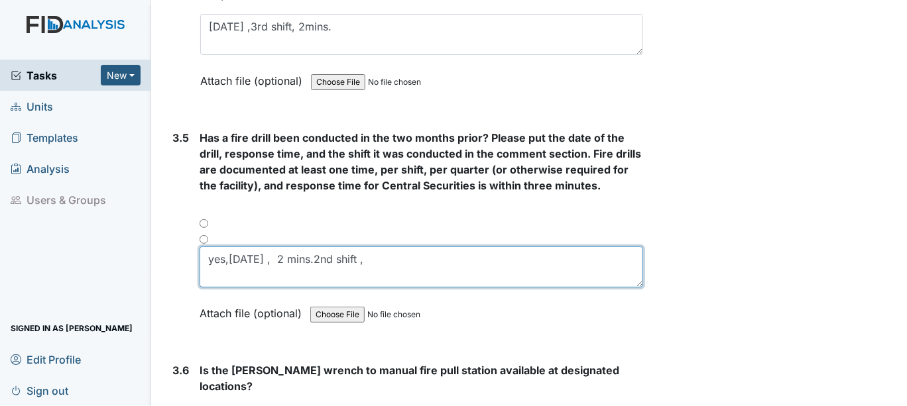
click at [313, 247] on textarea "yes,[DATE] 2 mins.2nd shift ," at bounding box center [420, 267] width 443 height 41
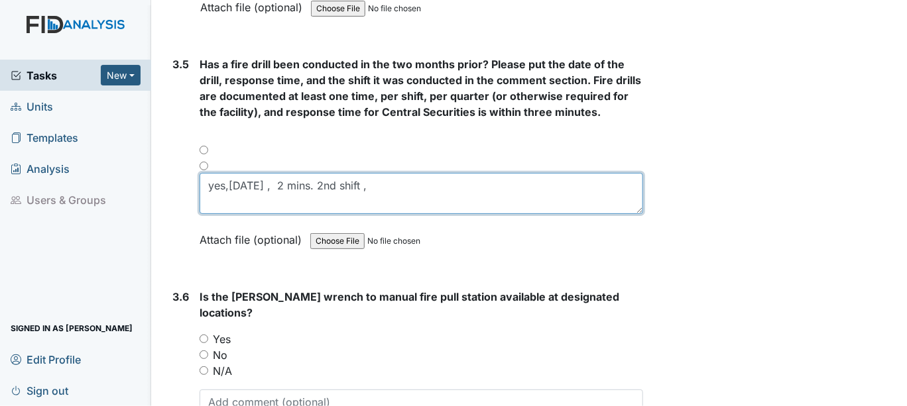
scroll to position [6381, 0]
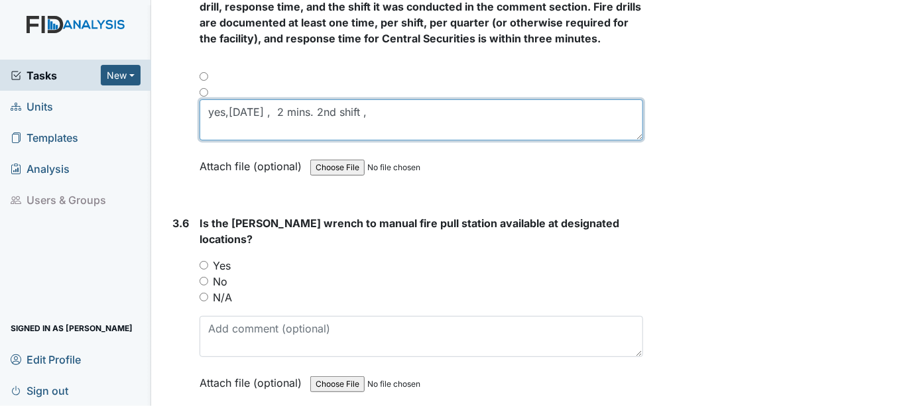
type textarea "yes,[DATE] , 2 mins. 2nd shift ,"
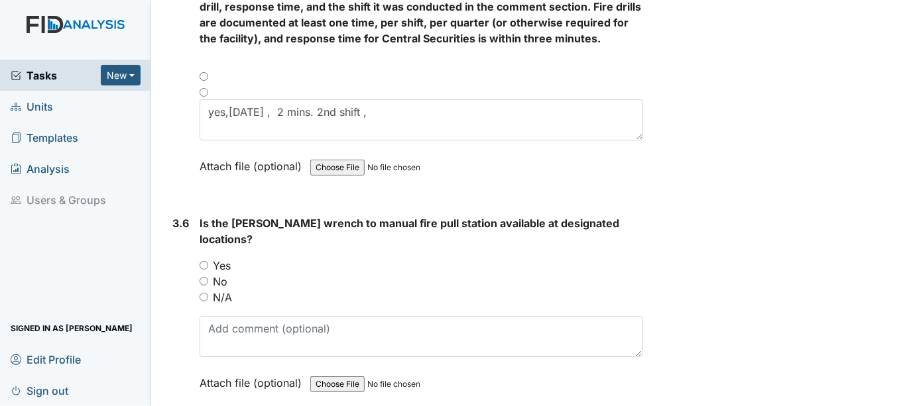
drag, startPoint x: 200, startPoint y: 223, endPoint x: 264, endPoint y: 238, distance: 65.4
click at [201, 261] on input "Yes" at bounding box center [203, 265] width 9 height 9
radio input "true"
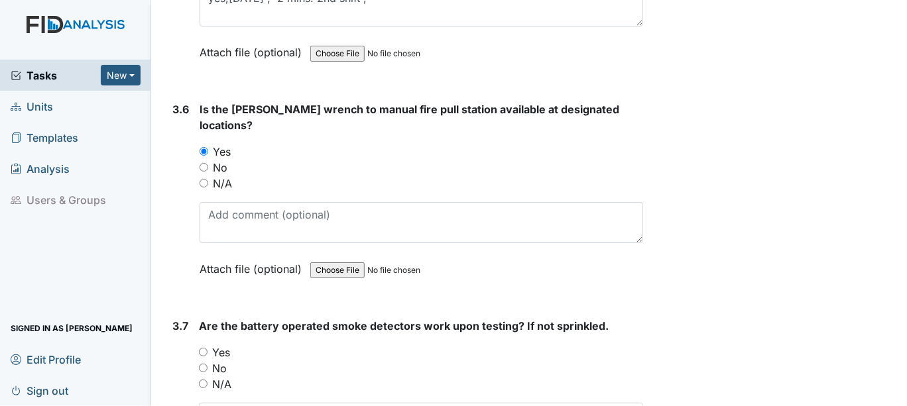
scroll to position [6528, 0]
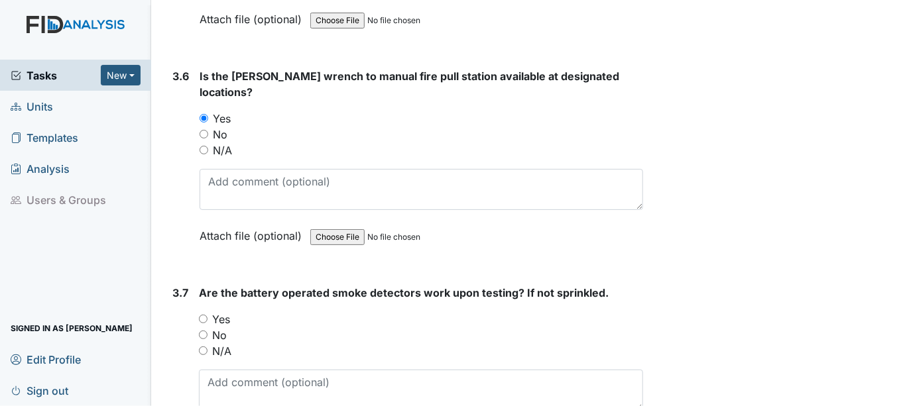
click at [202, 315] on input "Yes" at bounding box center [203, 319] width 9 height 9
radio input "true"
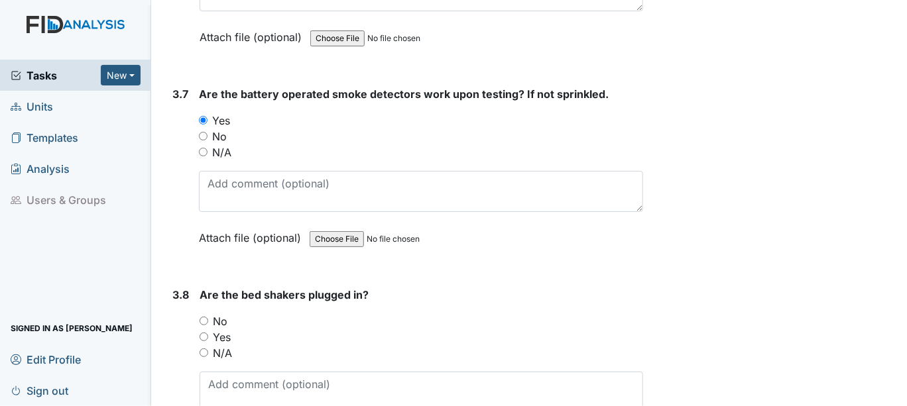
scroll to position [6749, 0]
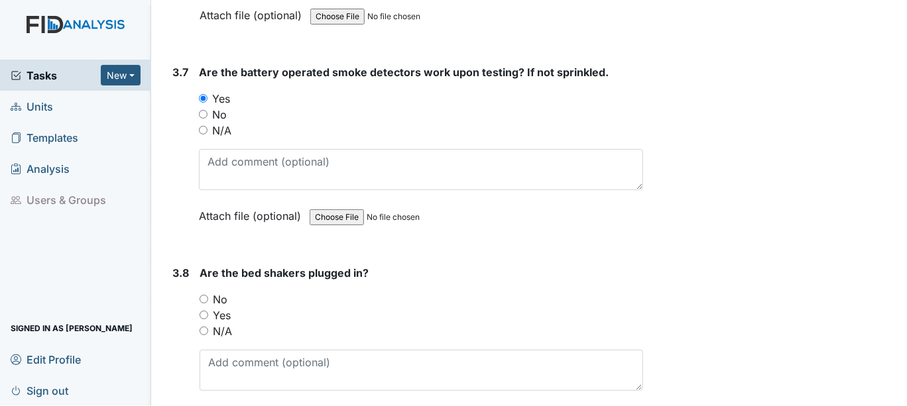
click at [201, 126] on input "N/A" at bounding box center [203, 130] width 9 height 9
radio input "true"
click at [202, 327] on input "N/A" at bounding box center [203, 331] width 9 height 9
radio input "true"
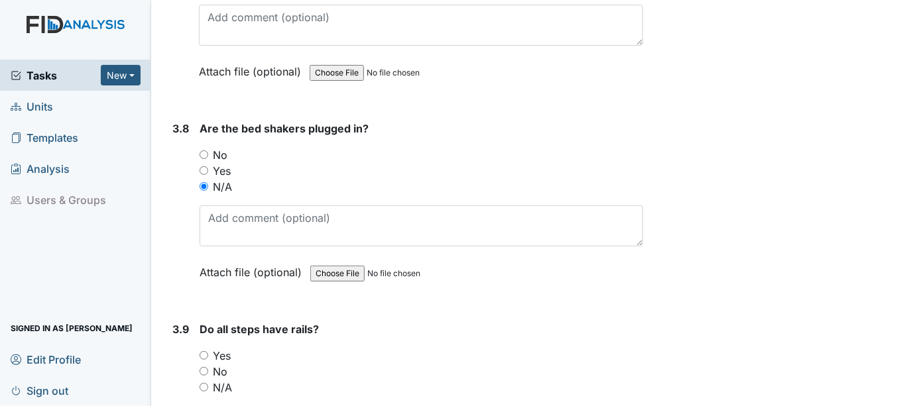
scroll to position [6897, 0]
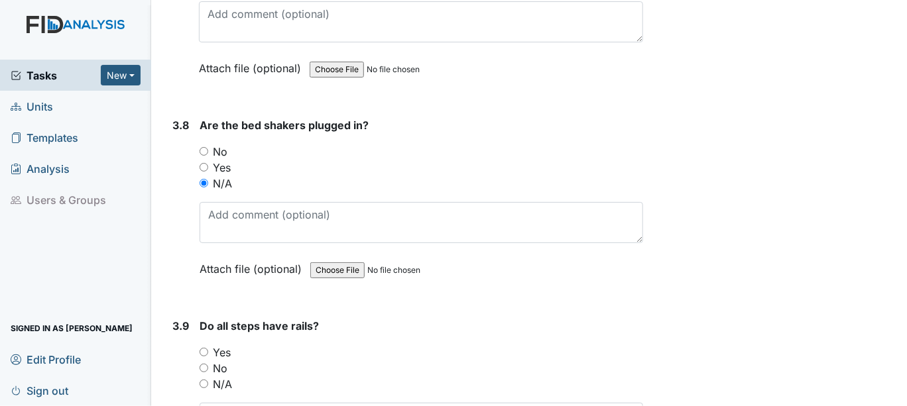
click at [202, 380] on input "N/A" at bounding box center [203, 384] width 9 height 9
radio input "true"
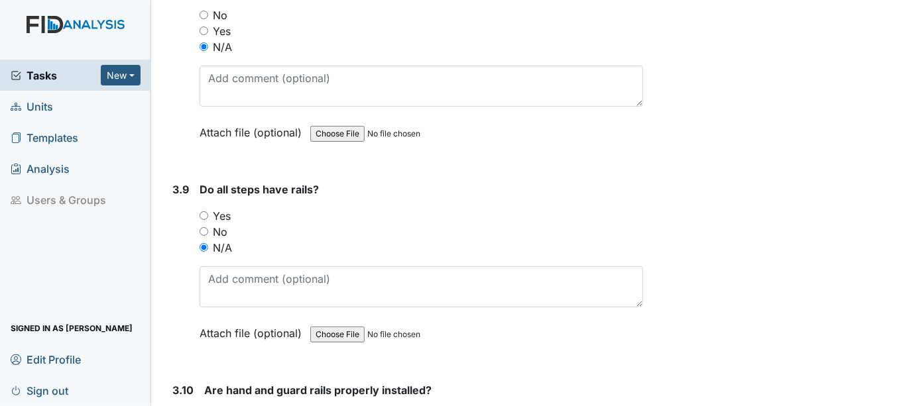
scroll to position [7044, 0]
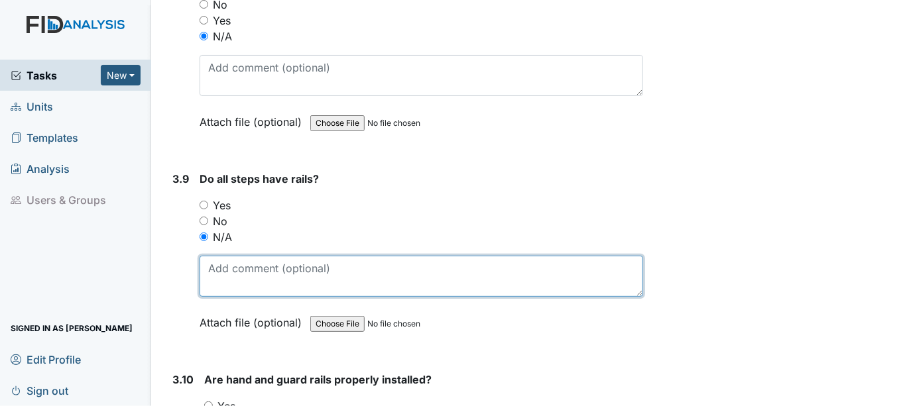
click at [243, 256] on textarea at bounding box center [420, 276] width 443 height 41
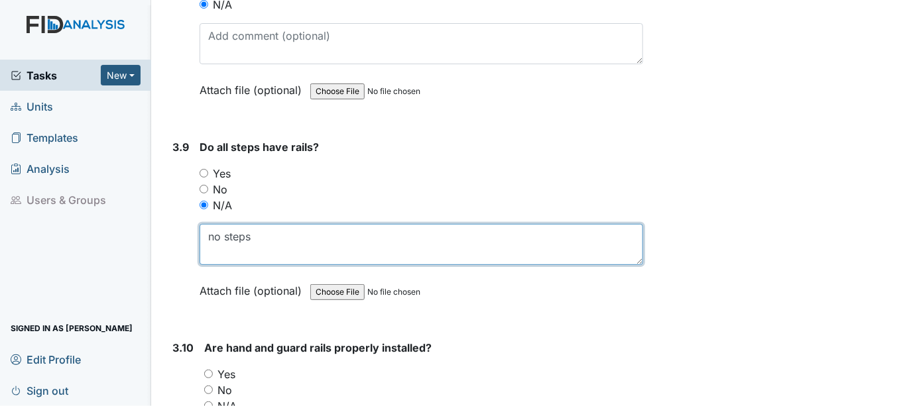
scroll to position [7117, 0]
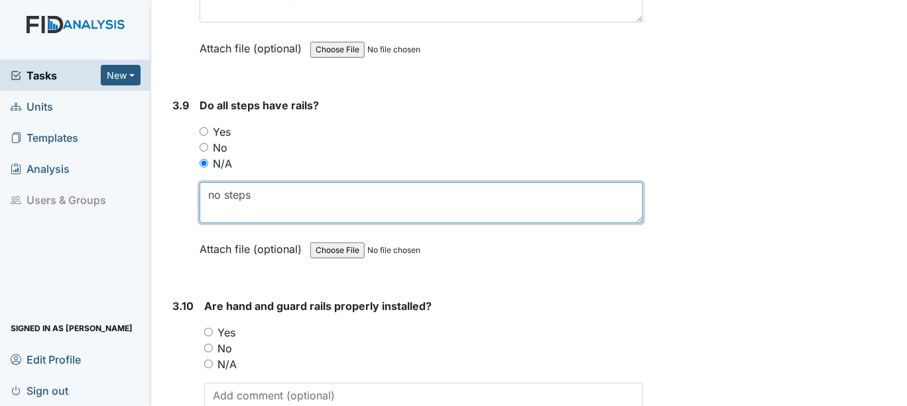
type textarea "no steps"
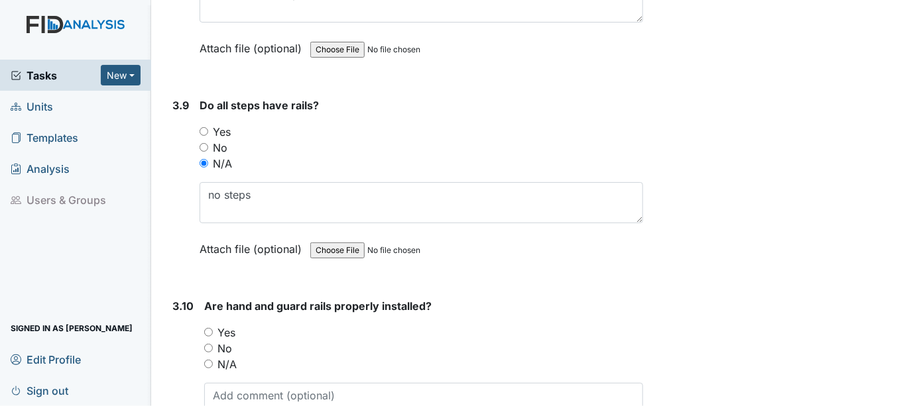
click at [206, 328] on input "Yes" at bounding box center [208, 332] width 9 height 9
radio input "true"
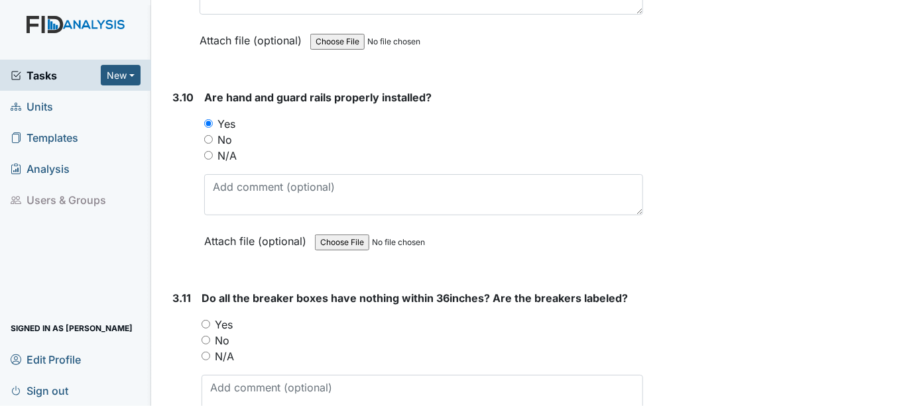
scroll to position [7338, 0]
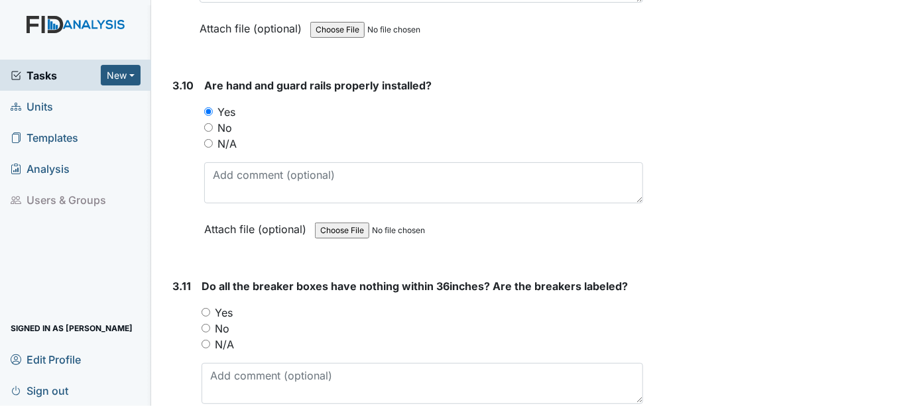
click at [205, 308] on input "Yes" at bounding box center [205, 312] width 9 height 9
radio input "true"
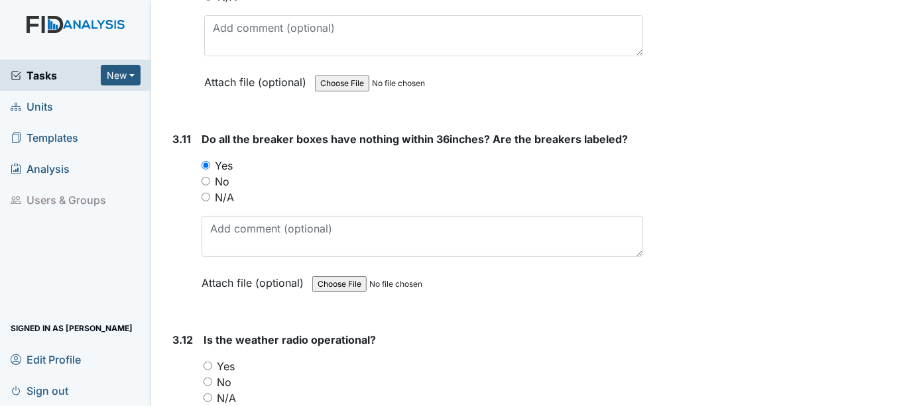
scroll to position [7486, 0]
click at [207, 361] on input "Yes" at bounding box center [207, 365] width 9 height 9
radio input "true"
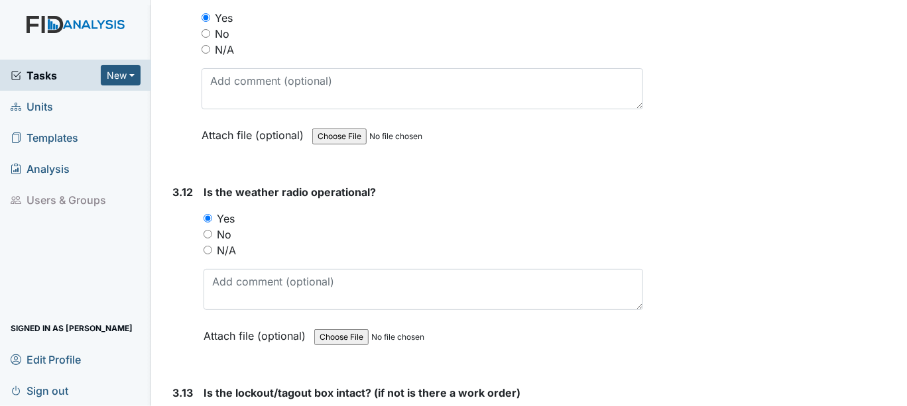
radio input "true"
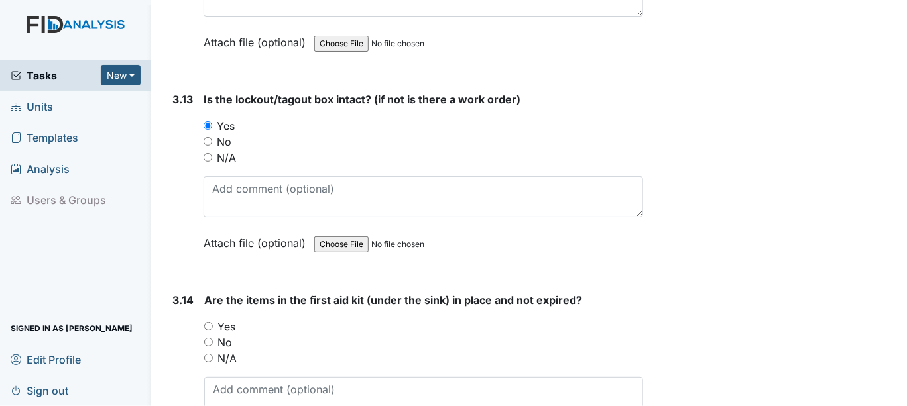
scroll to position [7927, 0]
click at [207, 321] on input "Yes" at bounding box center [208, 325] width 9 height 9
radio input "true"
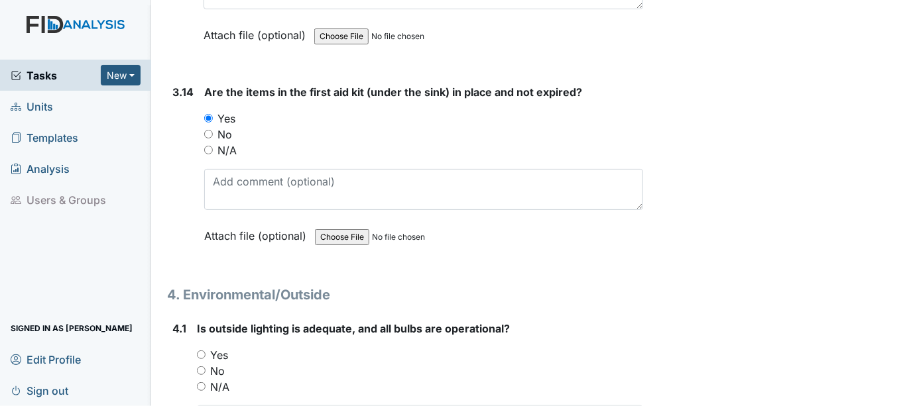
scroll to position [8149, 0]
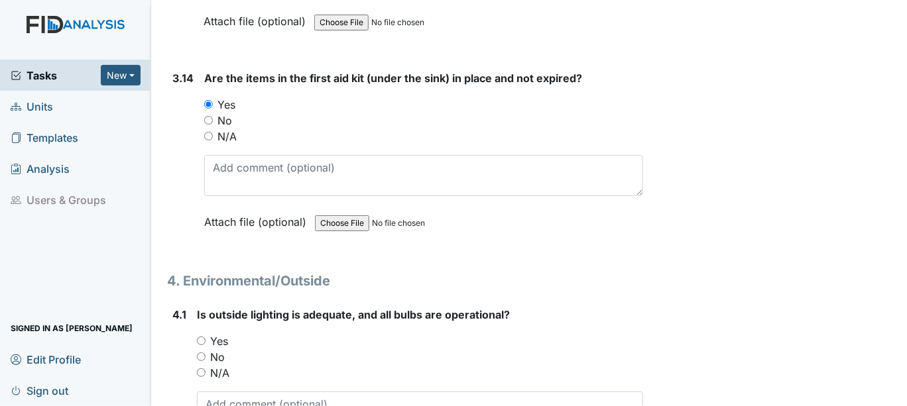
click at [201, 337] on input "Yes" at bounding box center [201, 341] width 9 height 9
radio input "true"
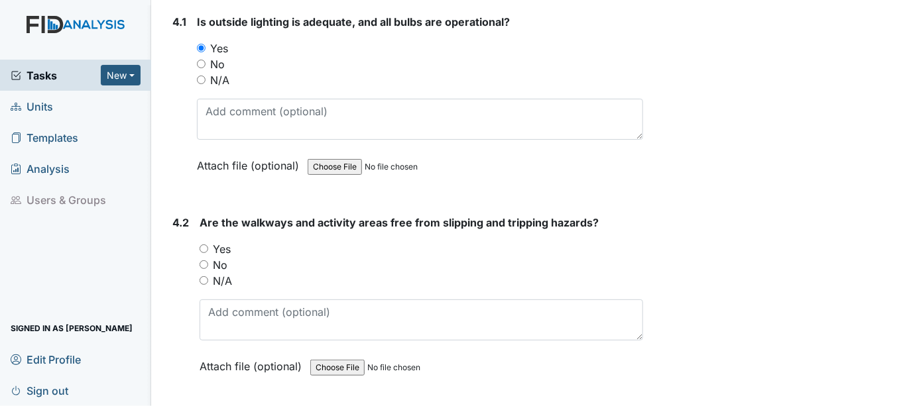
scroll to position [8443, 0]
click at [203, 243] on input "Yes" at bounding box center [203, 247] width 9 height 9
radio input "true"
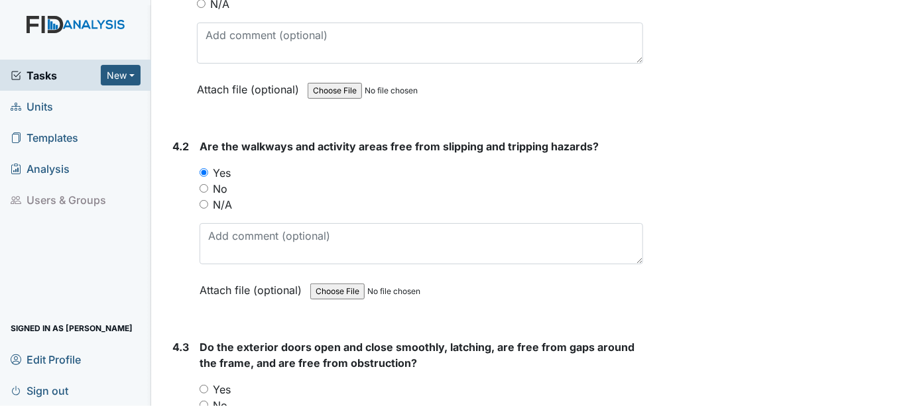
scroll to position [8590, 0]
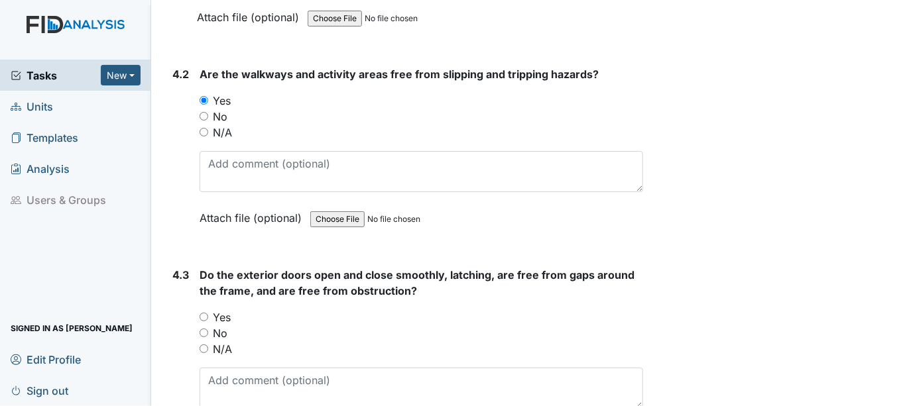
click at [201, 313] on input "Yes" at bounding box center [203, 317] width 9 height 9
radio input "true"
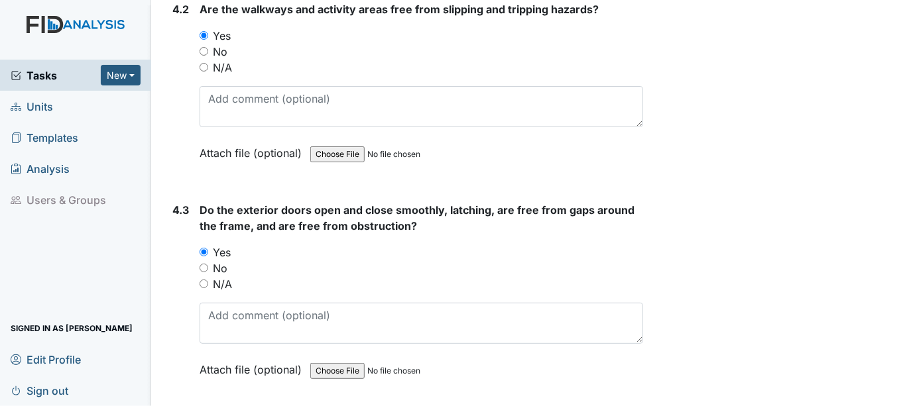
scroll to position [8737, 0]
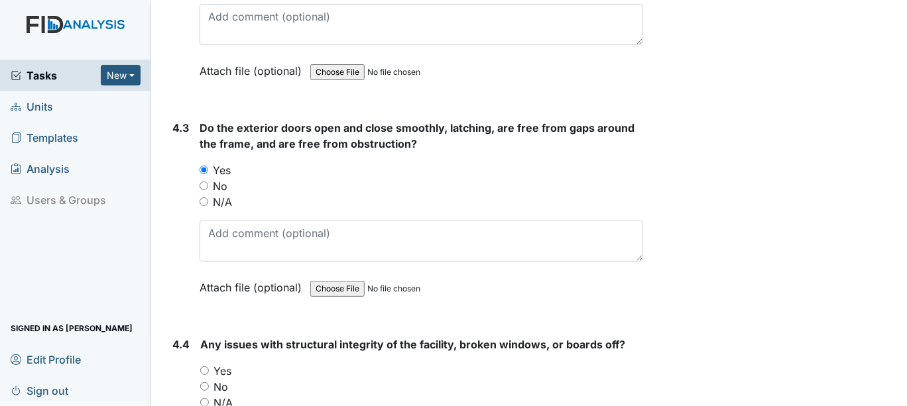
drag, startPoint x: 204, startPoint y: 318, endPoint x: 252, endPoint y: 317, distance: 48.4
click at [211, 363] on div "Yes" at bounding box center [421, 371] width 443 height 16
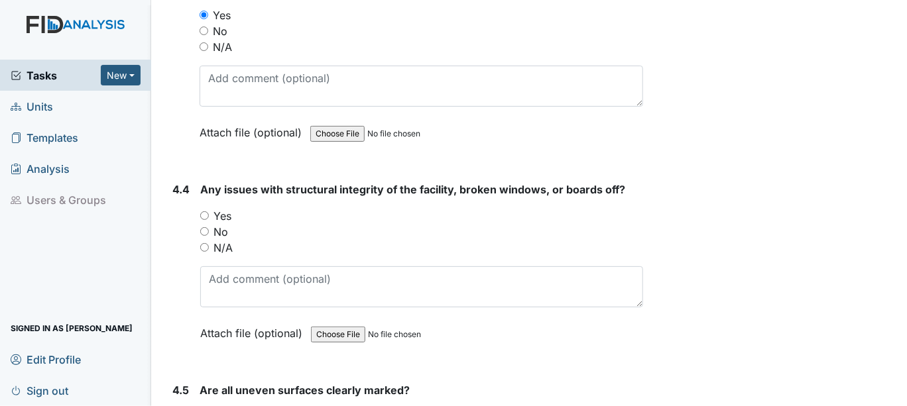
scroll to position [8958, 0]
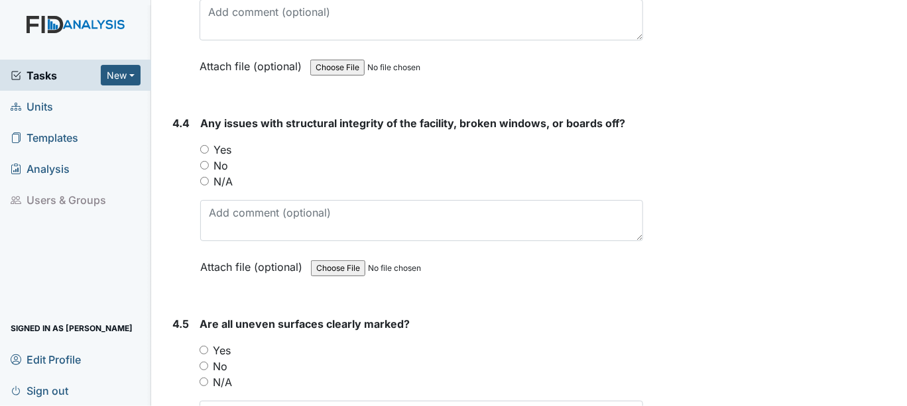
click at [205, 145] on input "Yes" at bounding box center [204, 149] width 9 height 9
radio input "true"
drag, startPoint x: 205, startPoint y: 298, endPoint x: 226, endPoint y: 299, distance: 20.6
click at [226, 343] on label "Yes" at bounding box center [222, 351] width 18 height 16
click at [208, 346] on input "Yes" at bounding box center [203, 350] width 9 height 9
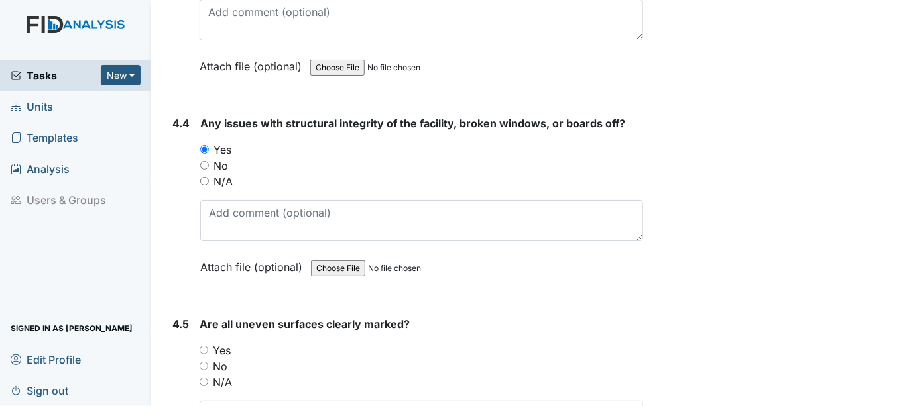
radio input "true"
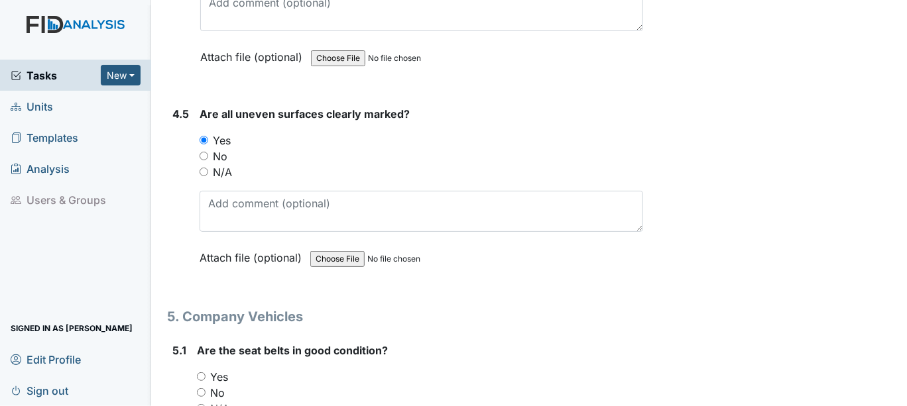
scroll to position [9253, 0]
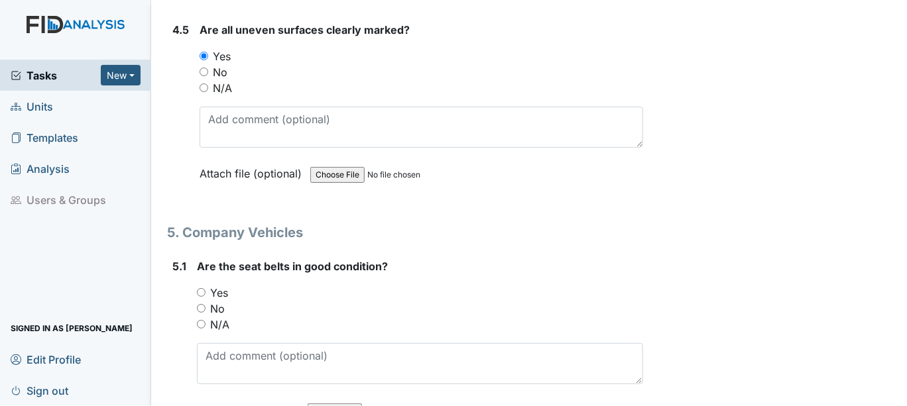
drag, startPoint x: 203, startPoint y: 239, endPoint x: 227, endPoint y: 243, distance: 24.2
click at [224, 285] on label "Yes" at bounding box center [219, 293] width 18 height 16
click at [205, 288] on input "Yes" at bounding box center [201, 292] width 9 height 9
radio input "true"
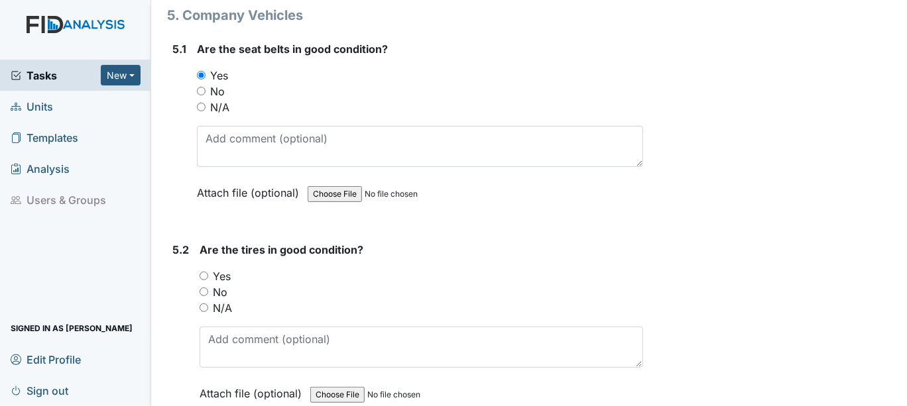
scroll to position [9474, 0]
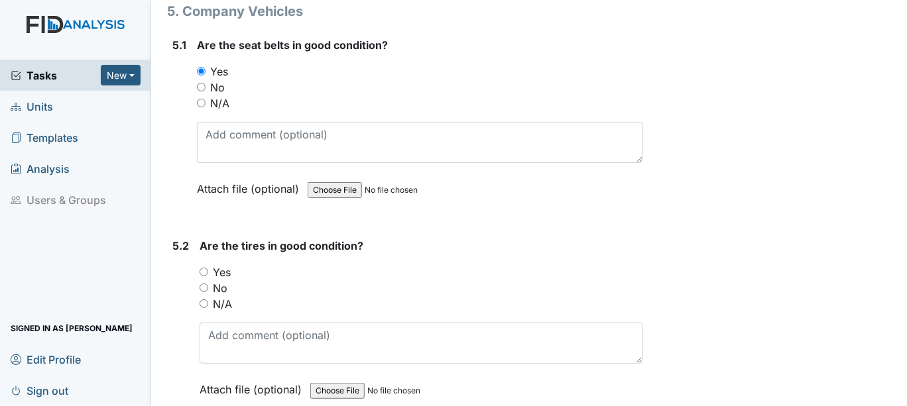
click at [204, 268] on input "Yes" at bounding box center [203, 272] width 9 height 9
radio input "true"
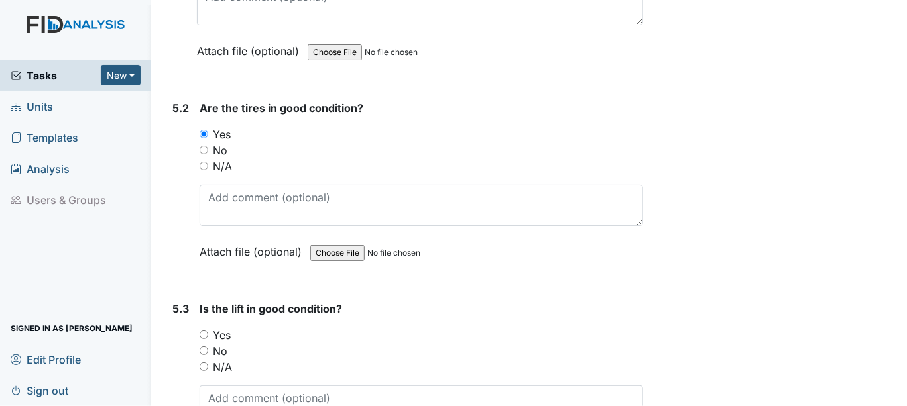
scroll to position [9621, 0]
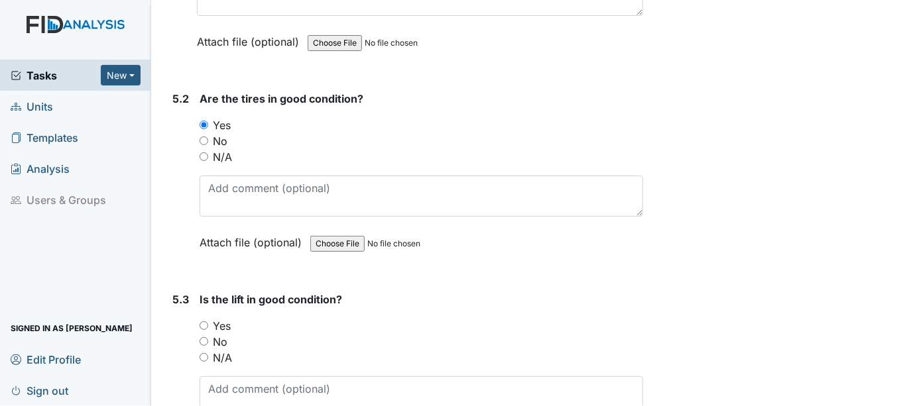
drag, startPoint x: 200, startPoint y: 268, endPoint x: 297, endPoint y: 266, distance: 96.8
click at [216, 318] on label "Yes" at bounding box center [222, 326] width 18 height 16
click at [208, 321] on input "Yes" at bounding box center [203, 325] width 9 height 9
radio input "true"
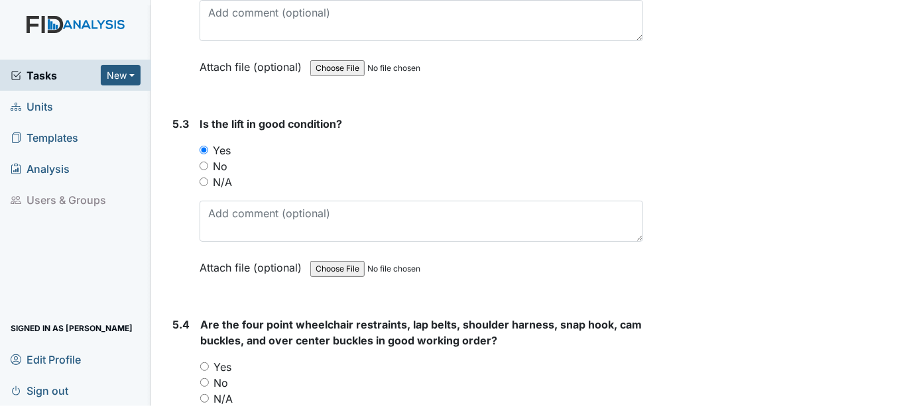
scroll to position [9842, 0]
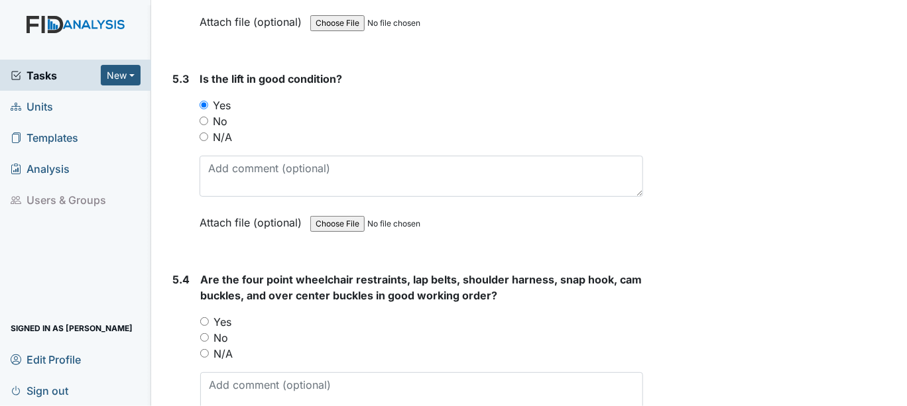
click at [205, 317] on input "Yes" at bounding box center [204, 321] width 9 height 9
radio input "true"
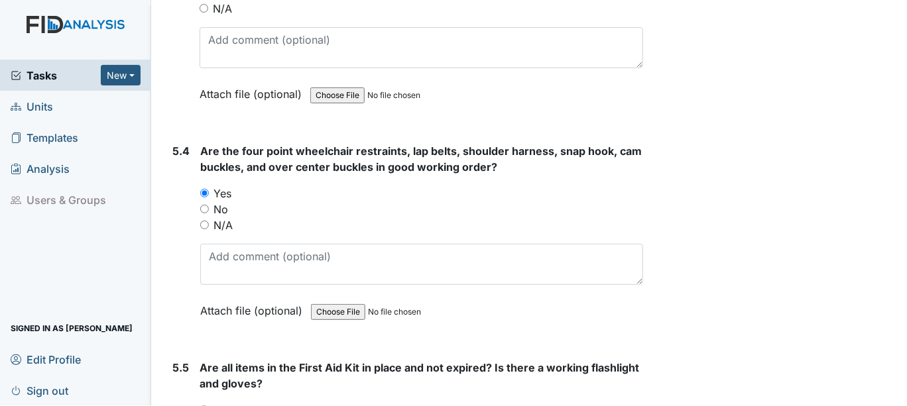
scroll to position [9989, 0]
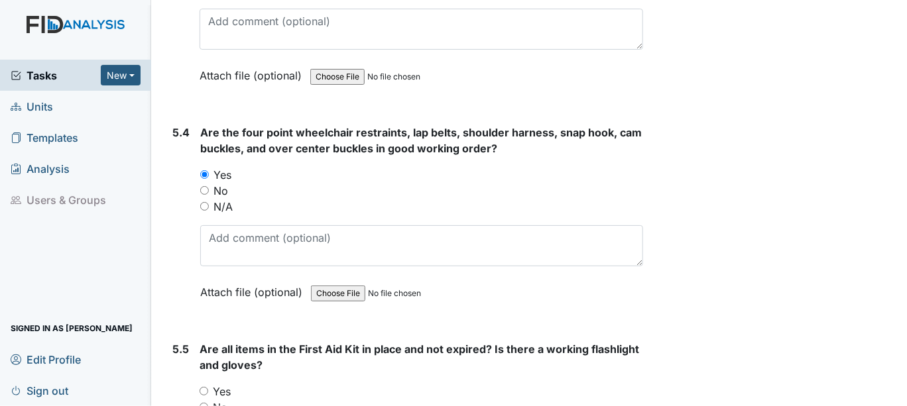
drag, startPoint x: 205, startPoint y: 335, endPoint x: 280, endPoint y: 327, distance: 74.6
click at [214, 384] on label "Yes" at bounding box center [222, 392] width 18 height 16
click at [208, 387] on input "Yes" at bounding box center [203, 391] width 9 height 9
radio input "true"
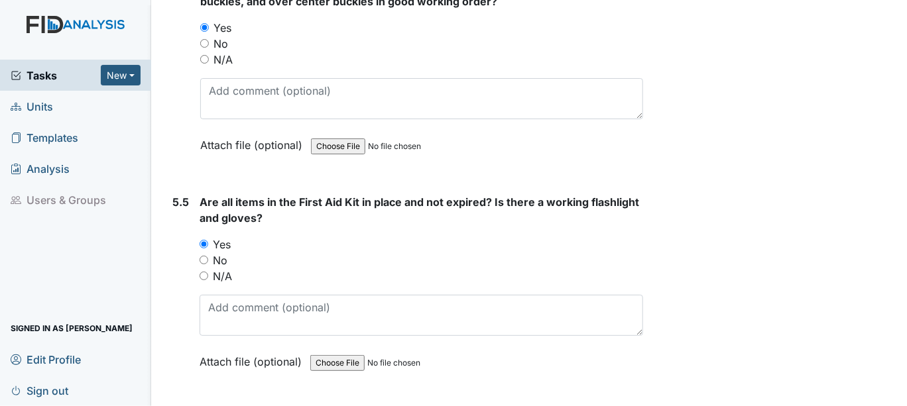
scroll to position [10137, 0]
drag, startPoint x: 200, startPoint y: 384, endPoint x: 227, endPoint y: 377, distance: 28.0
radio input "true"
drag, startPoint x: 200, startPoint y: 401, endPoint x: 235, endPoint y: 397, distance: 34.7
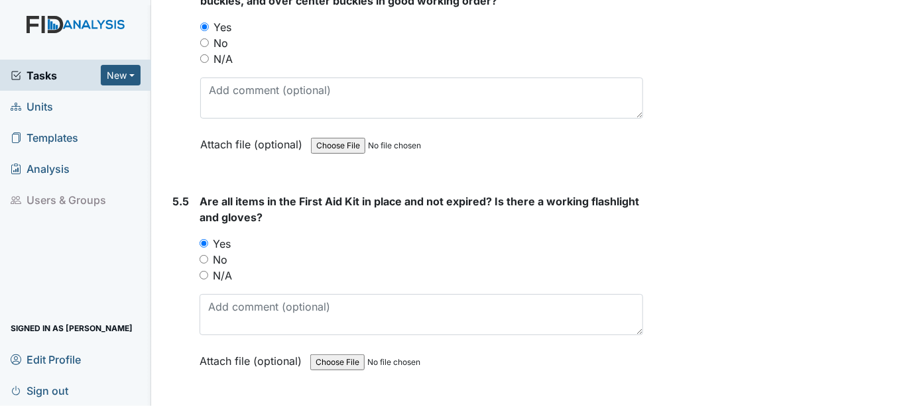
radio input "true"
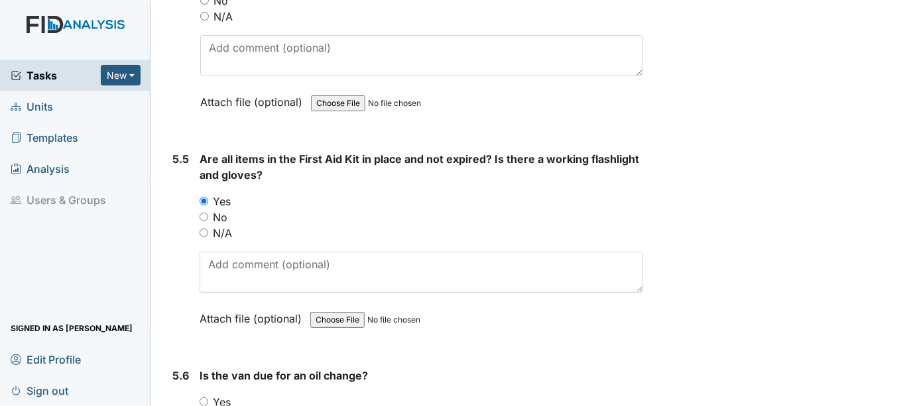
scroll to position [10320, 0]
